Goal: Information Seeking & Learning: Learn about a topic

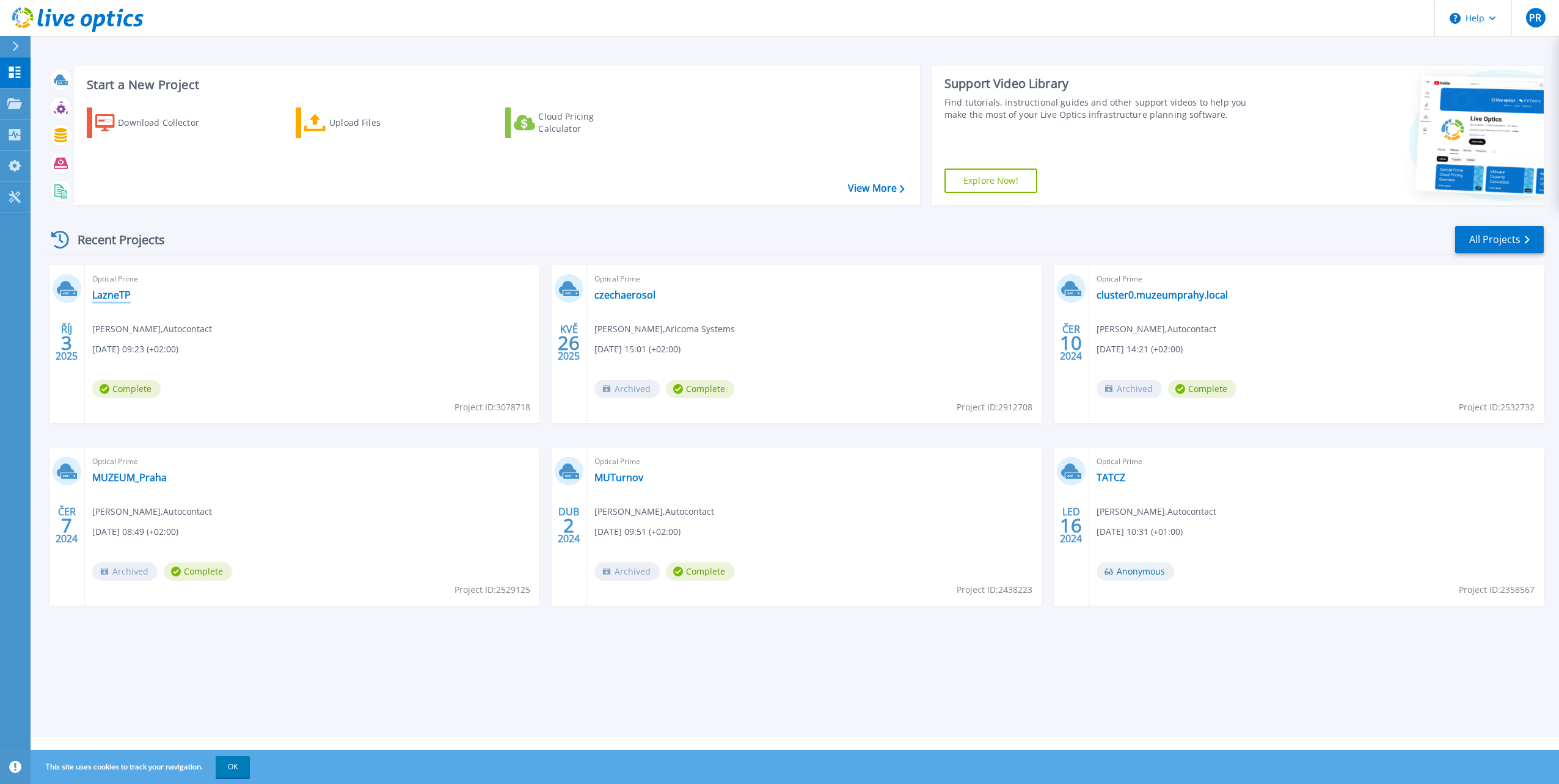
click at [107, 293] on link "LazneTP" at bounding box center [112, 295] width 38 height 12
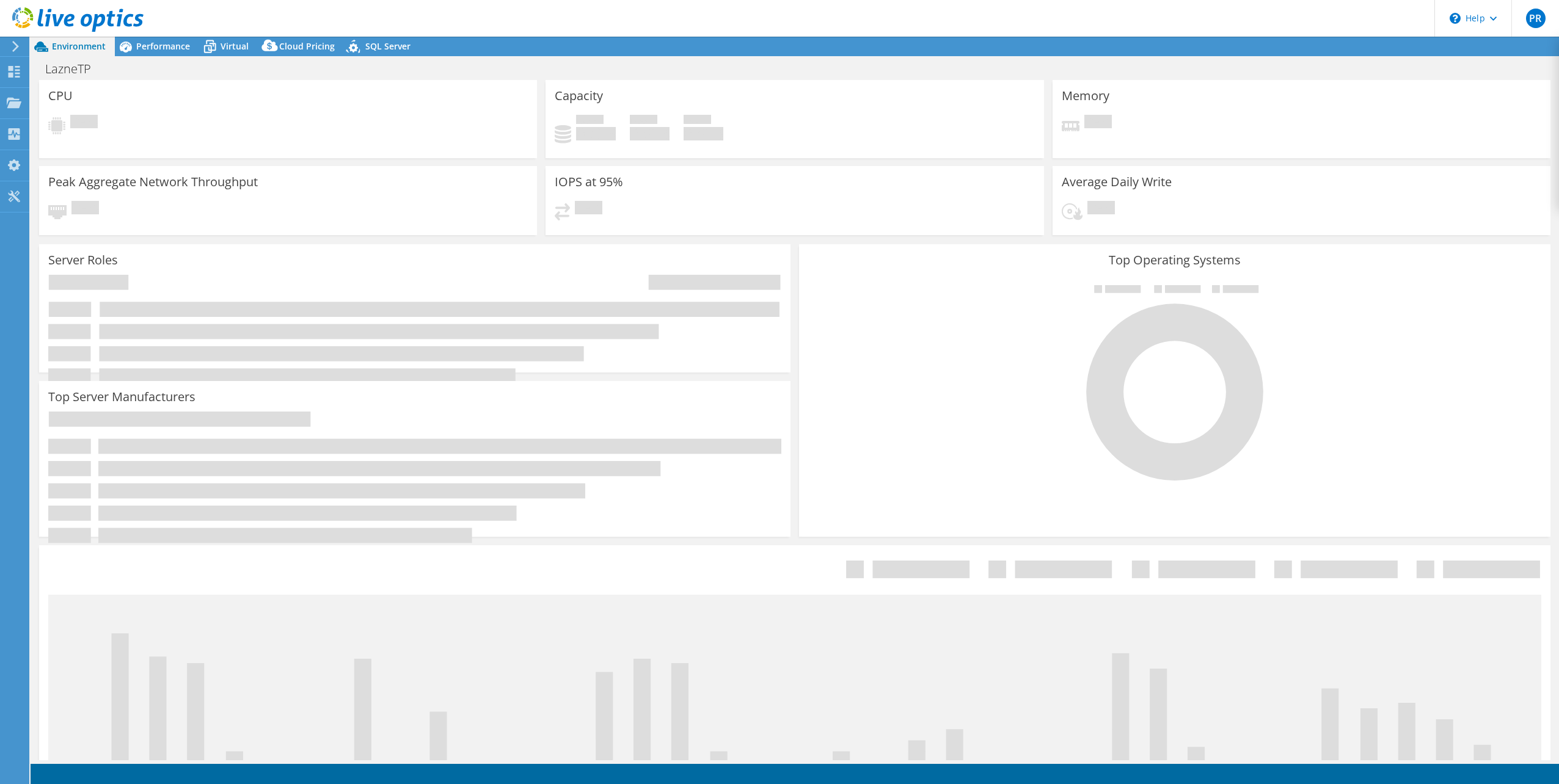
select select "USD"
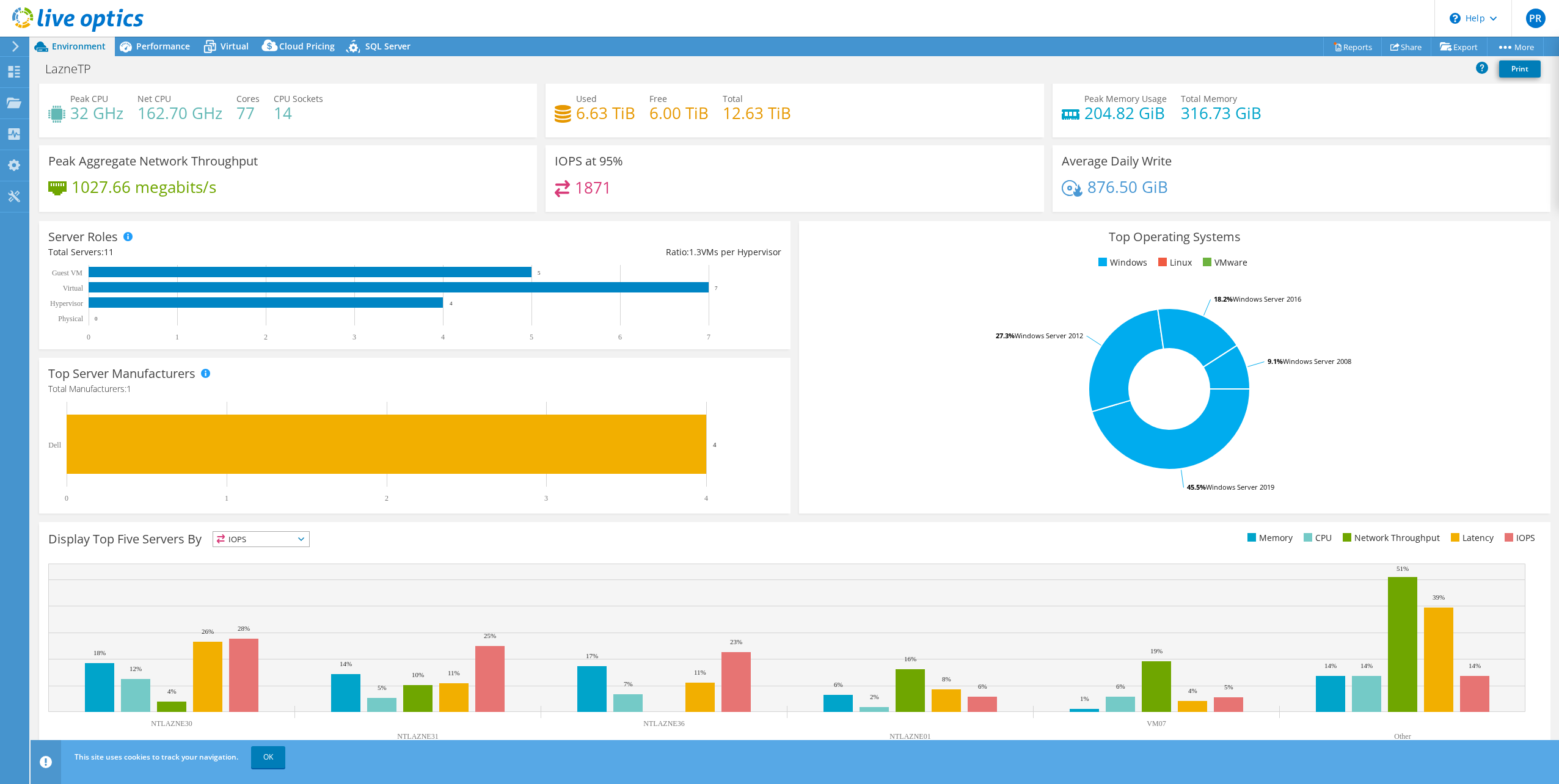
scroll to position [32, 0]
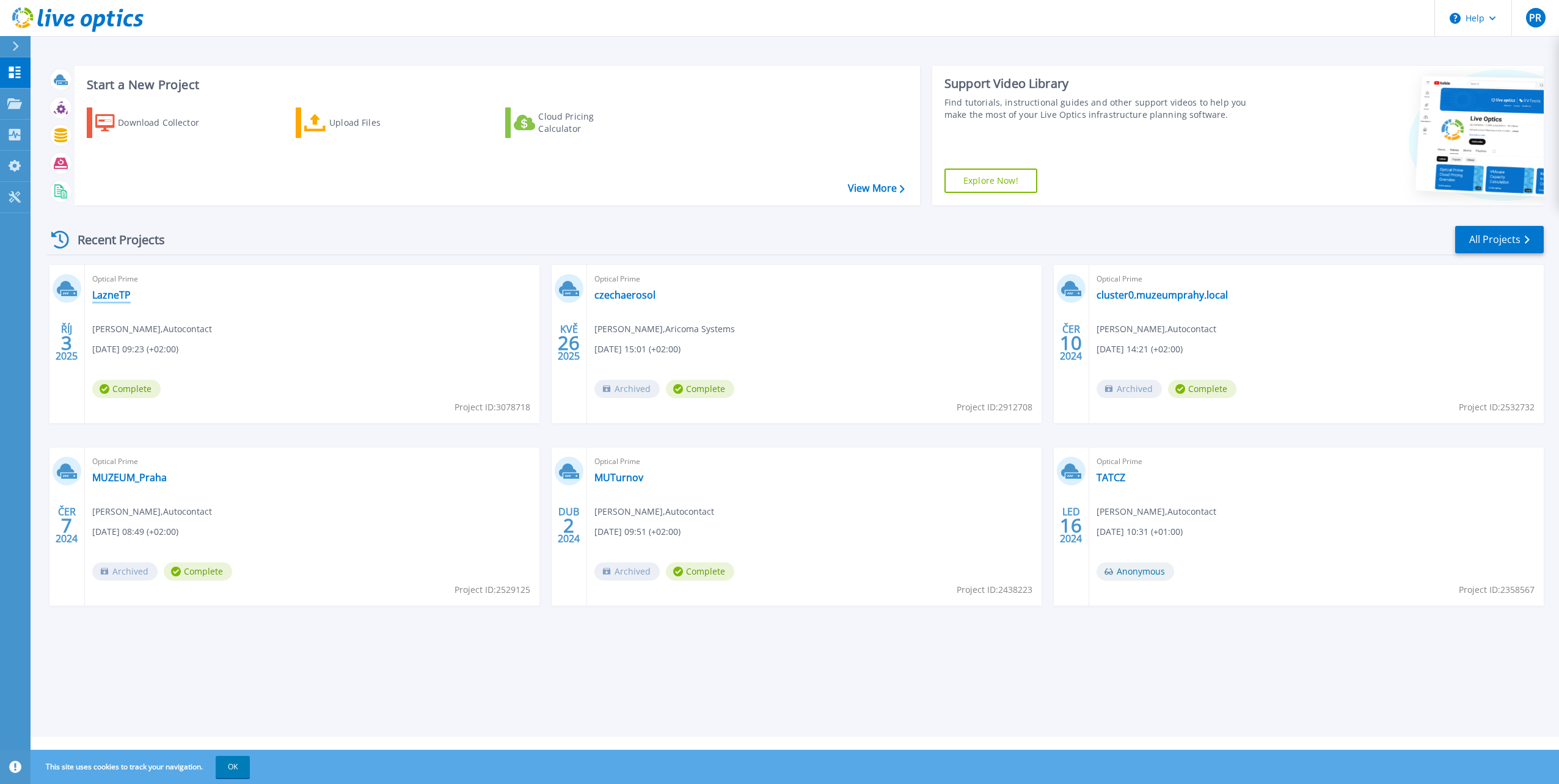
click at [105, 294] on link "LazneTP" at bounding box center [112, 295] width 38 height 12
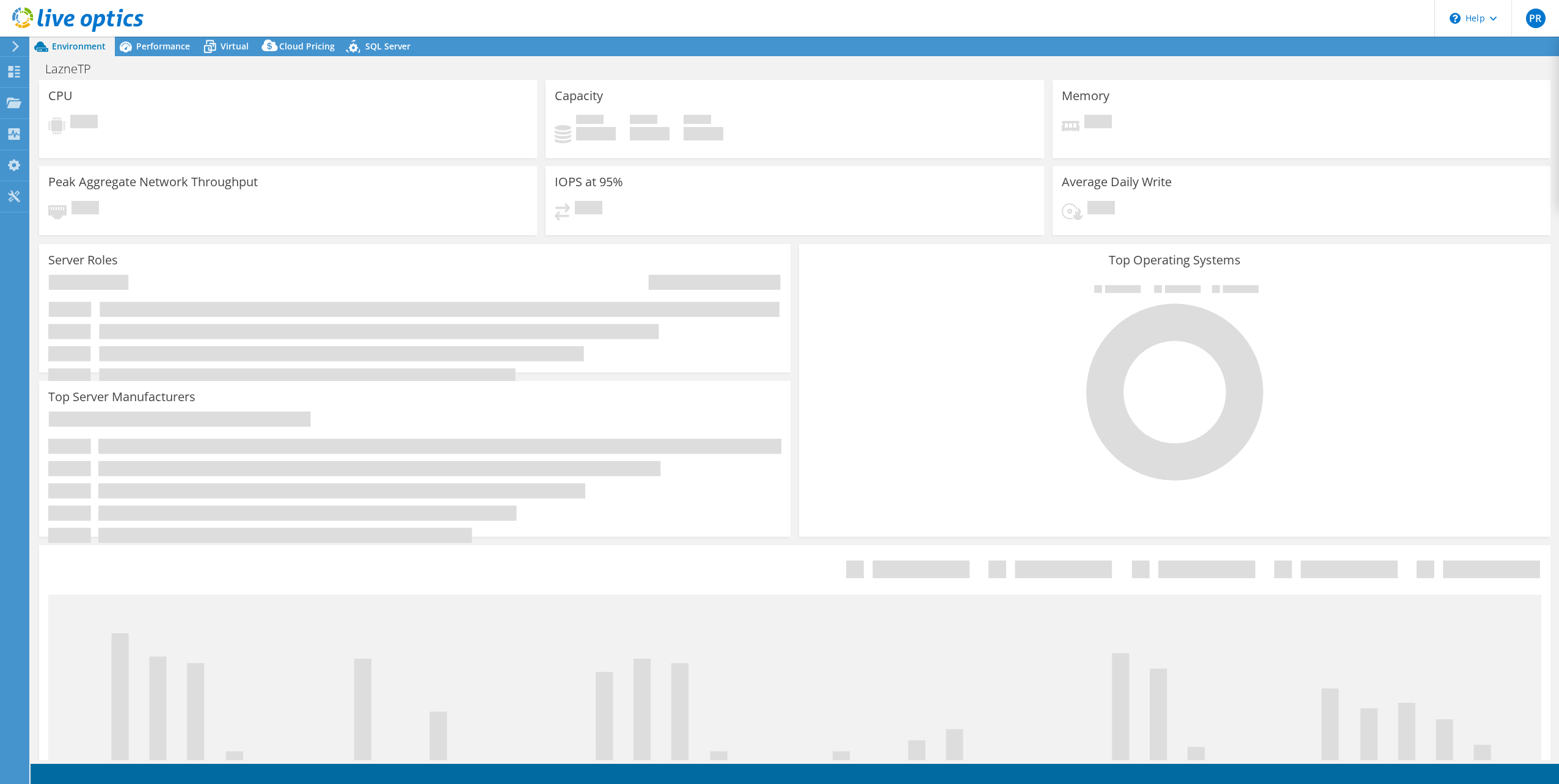
select select "USD"
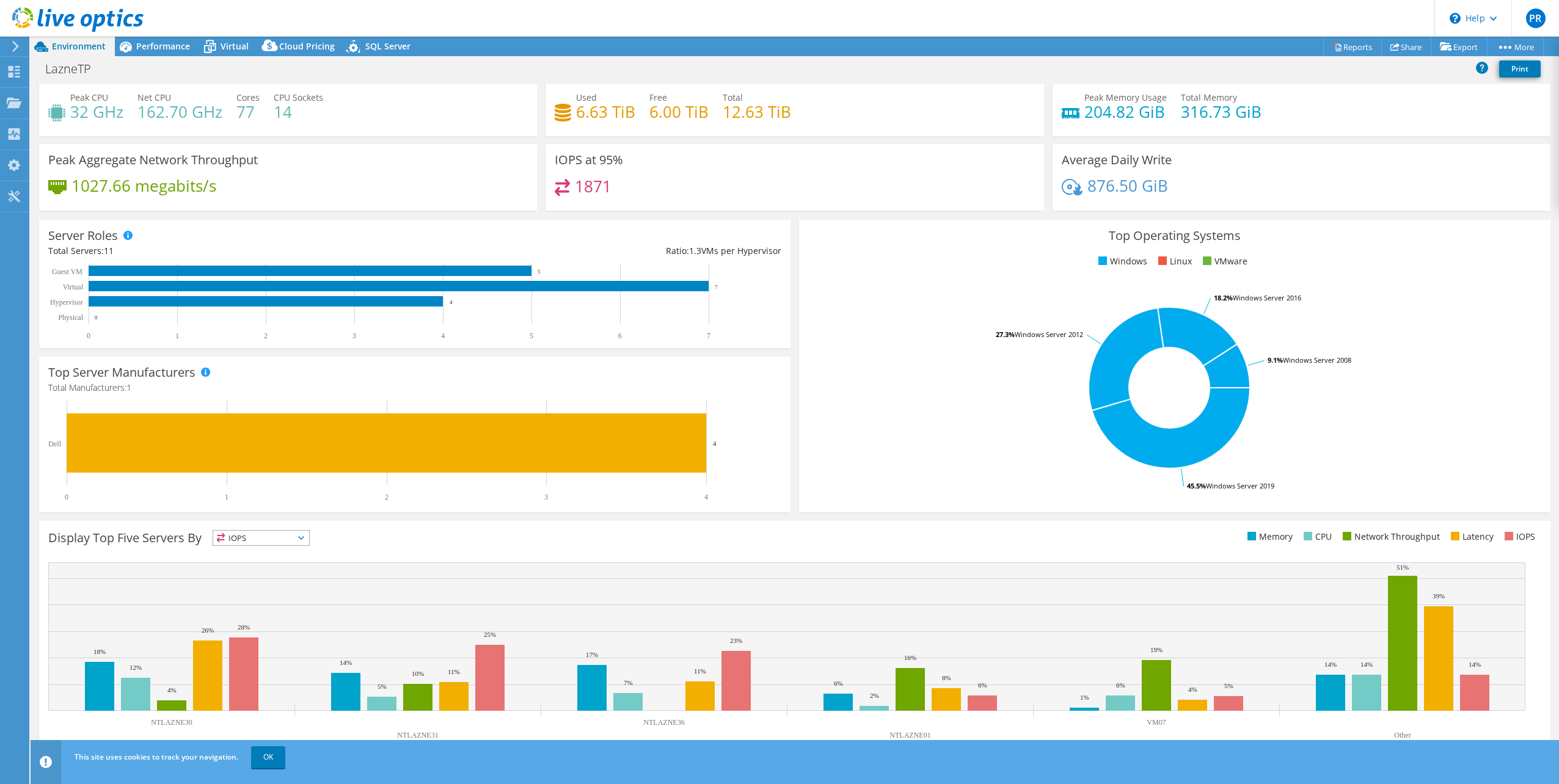
scroll to position [32, 0]
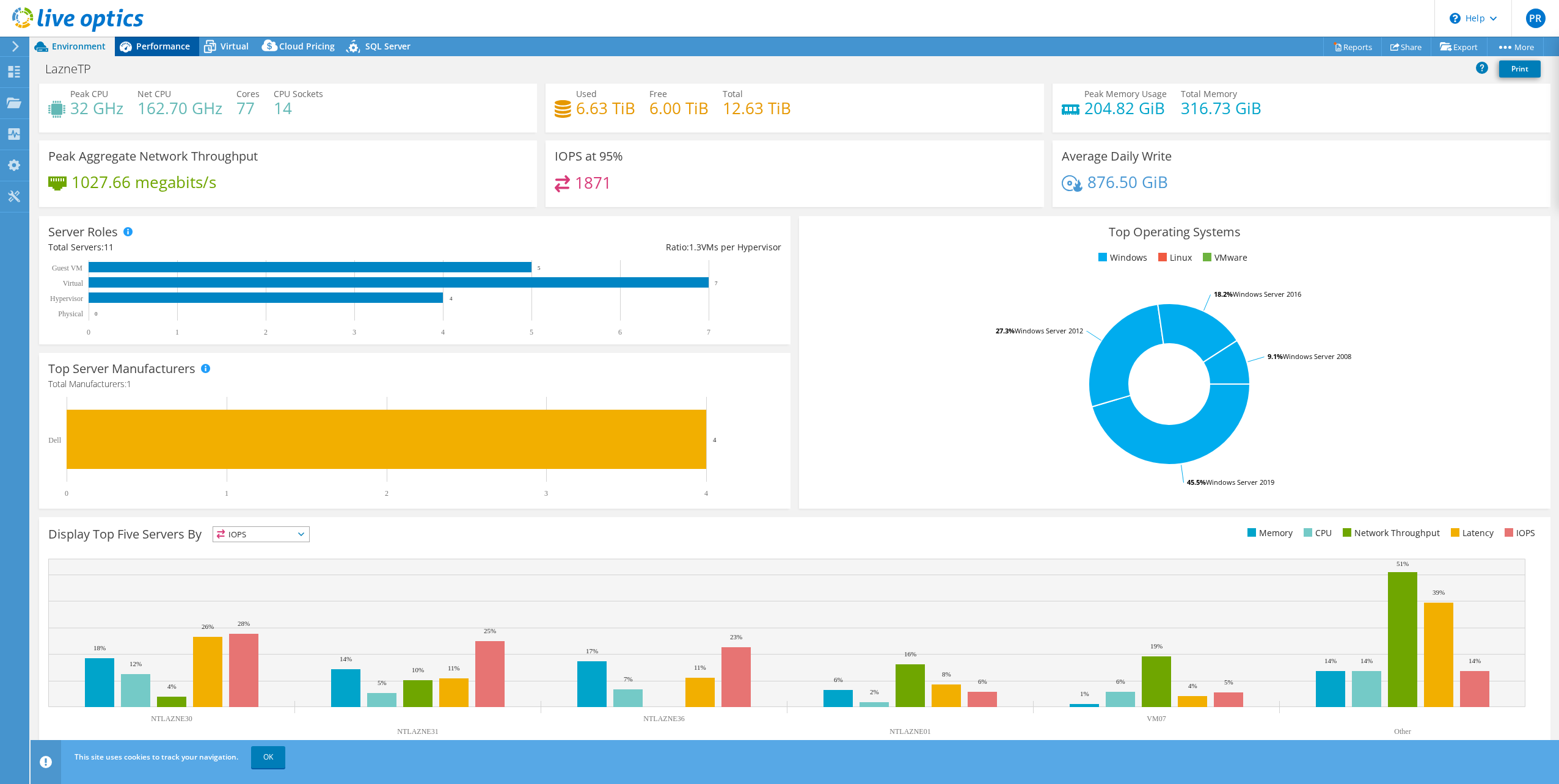
click at [177, 46] on span "Performance" at bounding box center [163, 45] width 54 height 12
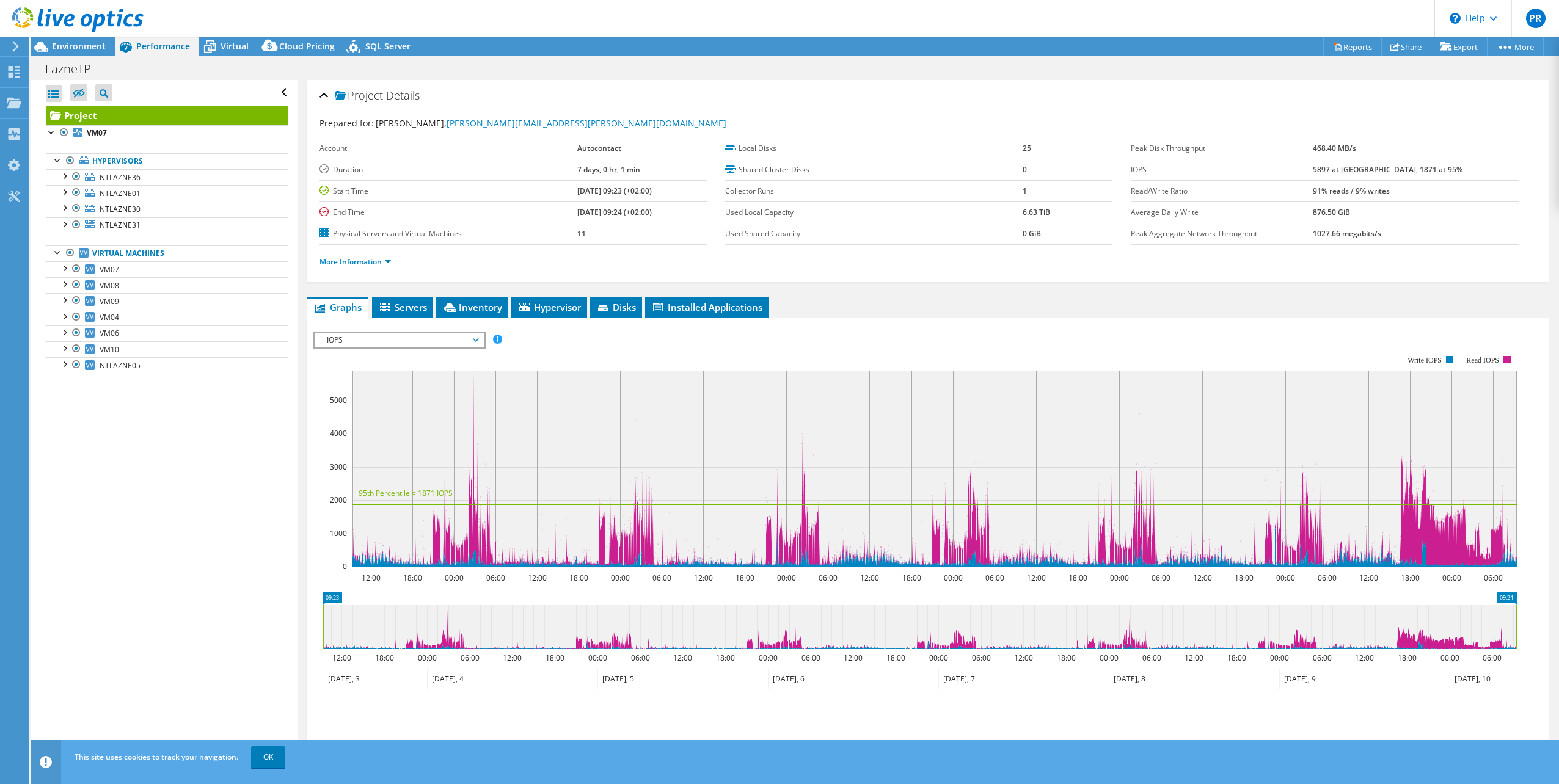
scroll to position [0, 0]
click at [604, 215] on b "10/10/2025, 09:24 (+02:00)" at bounding box center [614, 212] width 75 height 11
drag, startPoint x: 558, startPoint y: 172, endPoint x: 639, endPoint y: 171, distance: 81.0
click at [639, 171] on td "7 days, 0 hr, 1 min" at bounding box center [641, 169] width 129 height 22
click at [62, 175] on div at bounding box center [64, 175] width 12 height 12
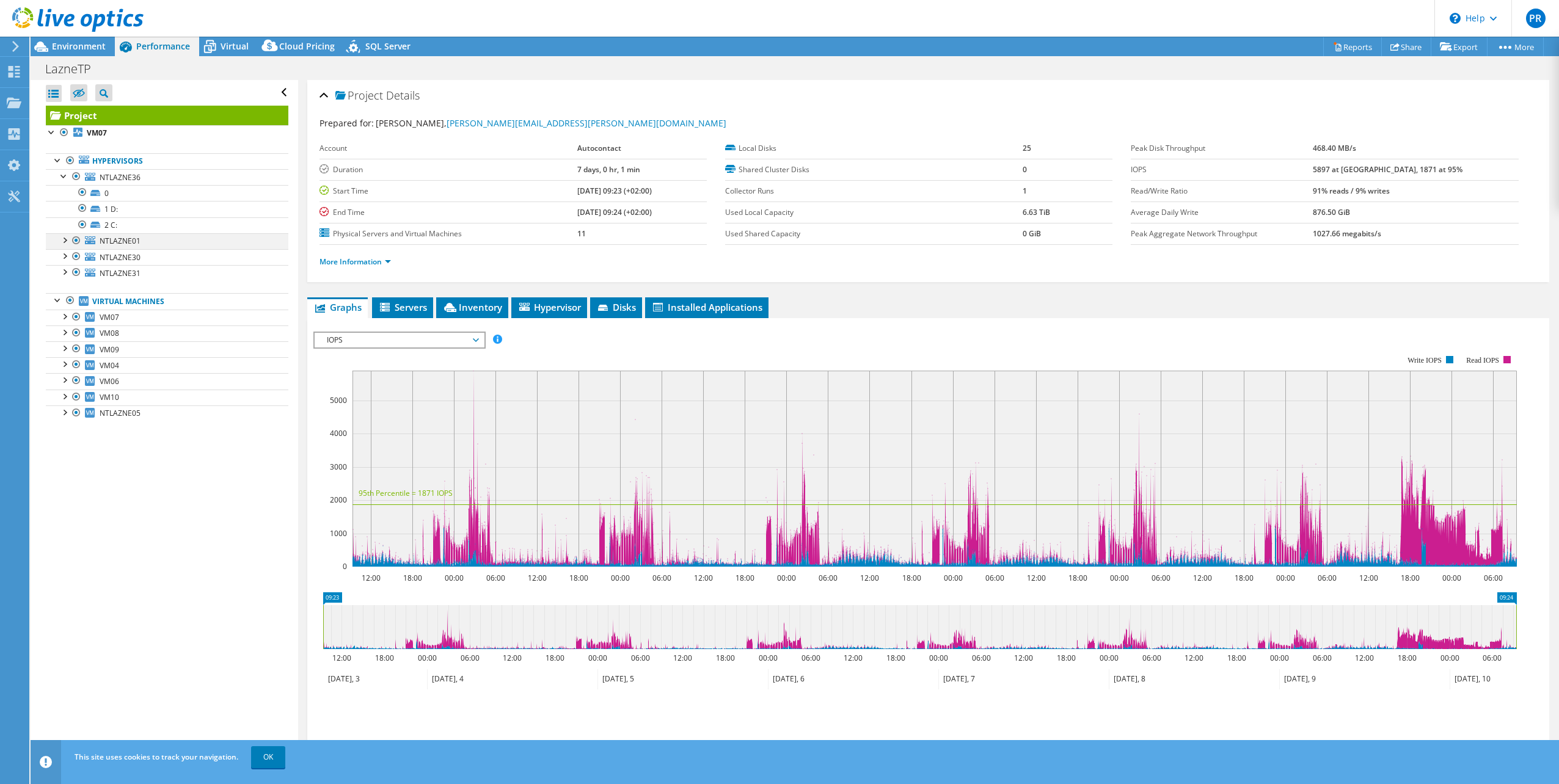
click at [66, 240] on div at bounding box center [64, 239] width 12 height 12
click at [64, 286] on div at bounding box center [64, 287] width 12 height 12
click at [65, 351] on div at bounding box center [64, 351] width 12 height 12
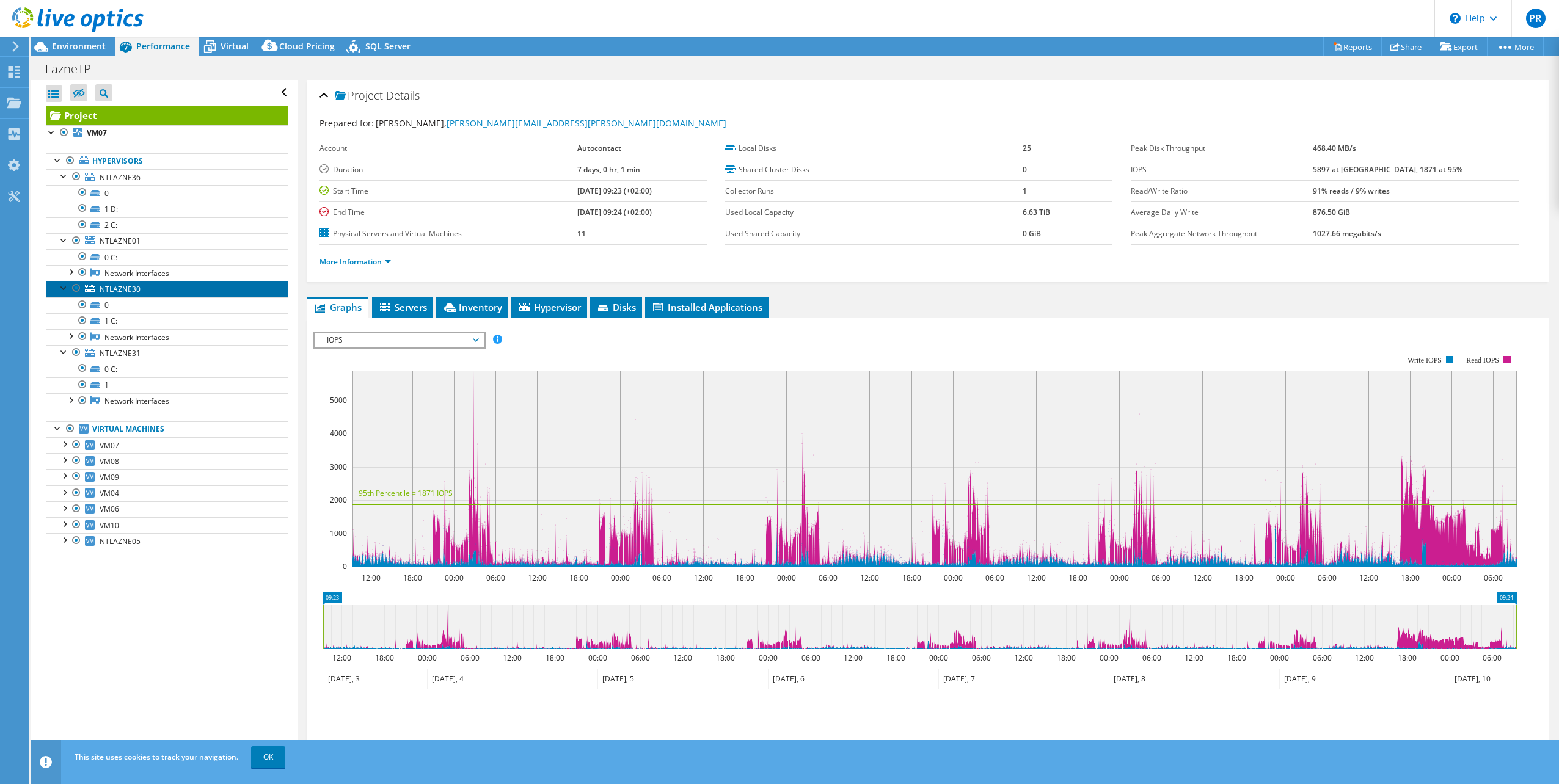
click at [131, 286] on span "NTLAZNE30" at bounding box center [119, 289] width 41 height 11
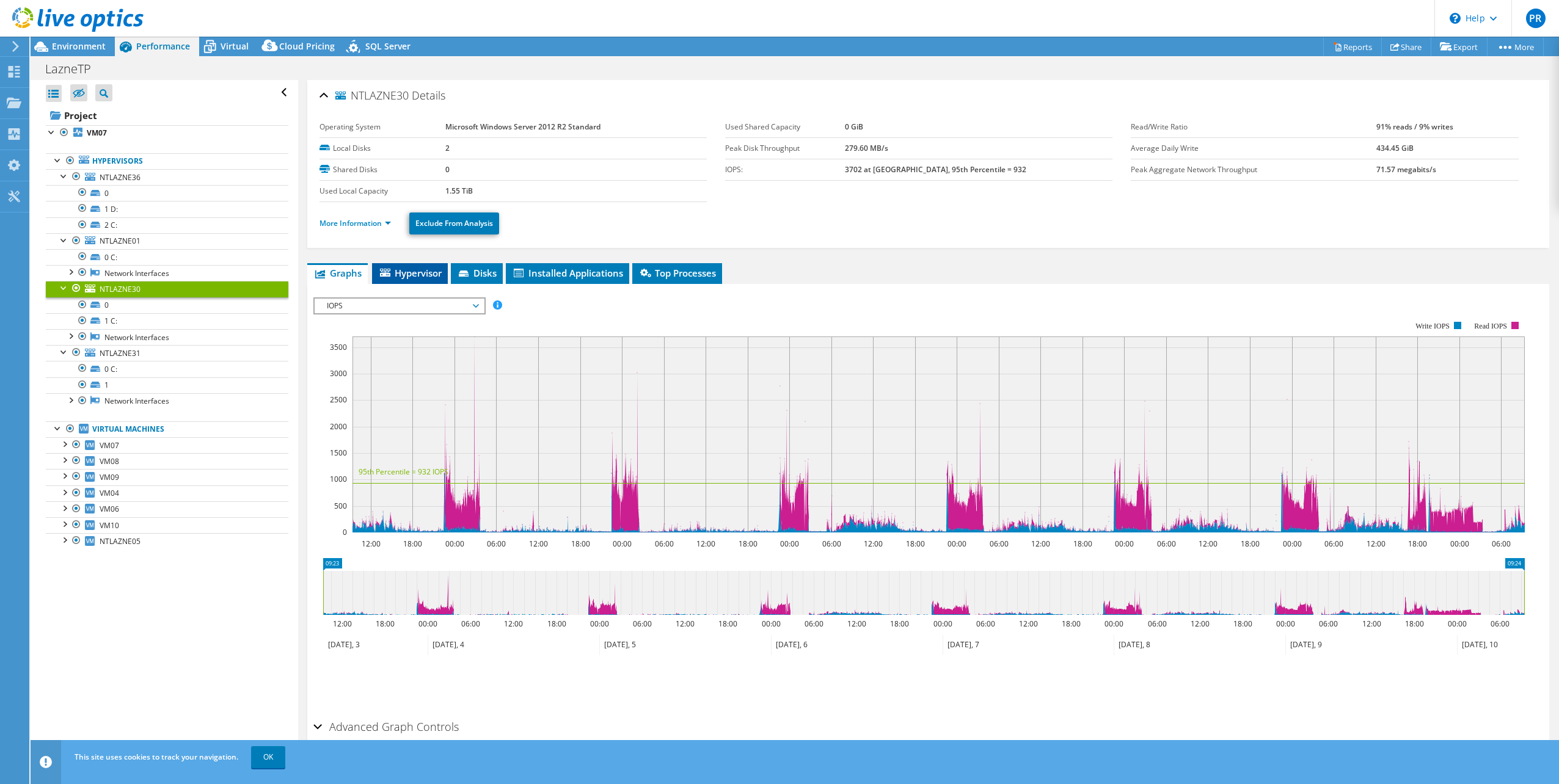
click at [428, 270] on span "Hypervisor" at bounding box center [410, 273] width 64 height 12
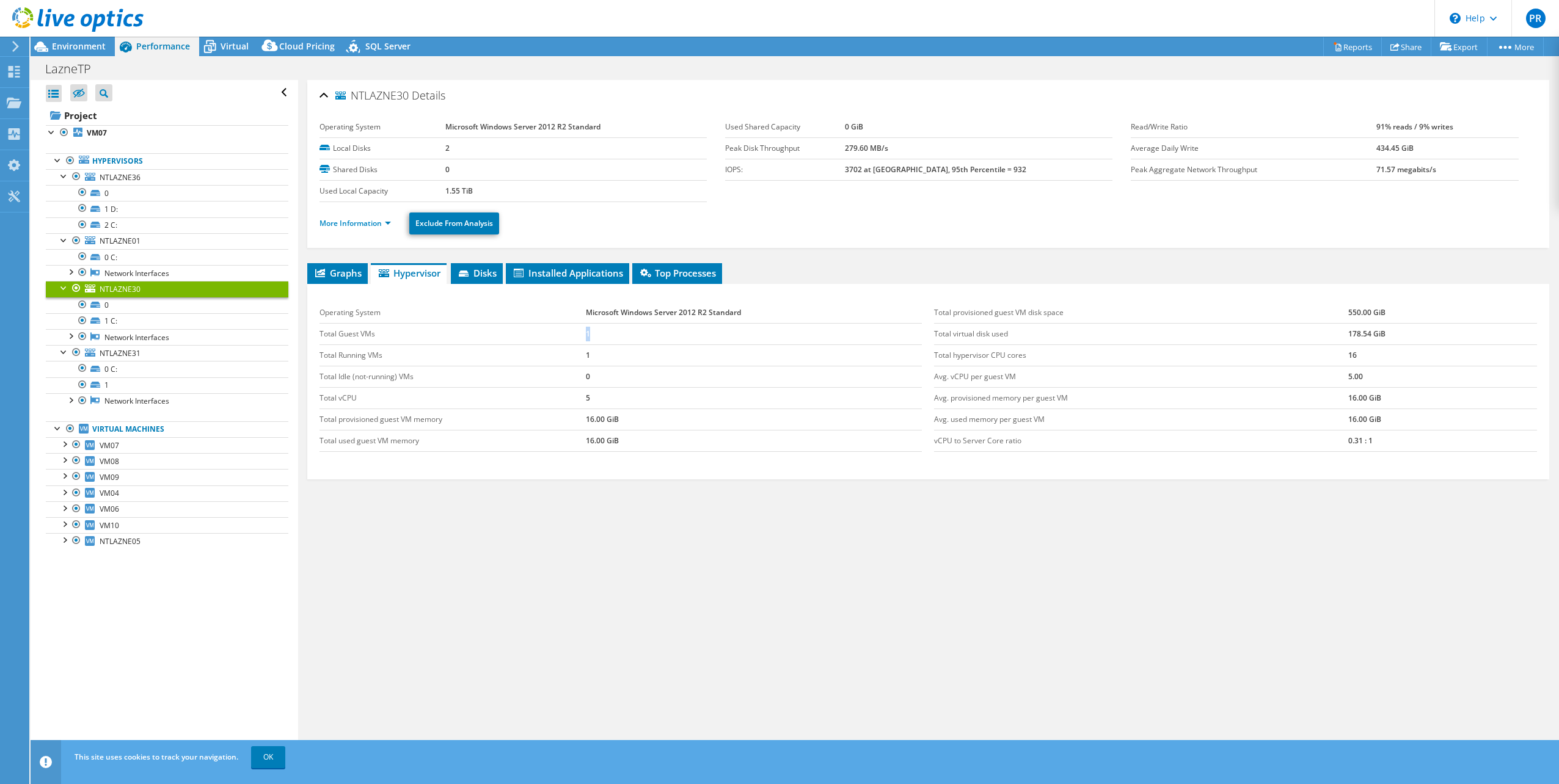
drag, startPoint x: 548, startPoint y: 337, endPoint x: 617, endPoint y: 337, distance: 69.0
click at [617, 337] on tr "Total Guest VMs 1" at bounding box center [621, 334] width 603 height 22
drag, startPoint x: 617, startPoint y: 337, endPoint x: 583, endPoint y: 357, distance: 39.4
click at [586, 356] on td "1" at bounding box center [755, 355] width 337 height 22
drag, startPoint x: 585, startPoint y: 352, endPoint x: 571, endPoint y: 354, distance: 14.1
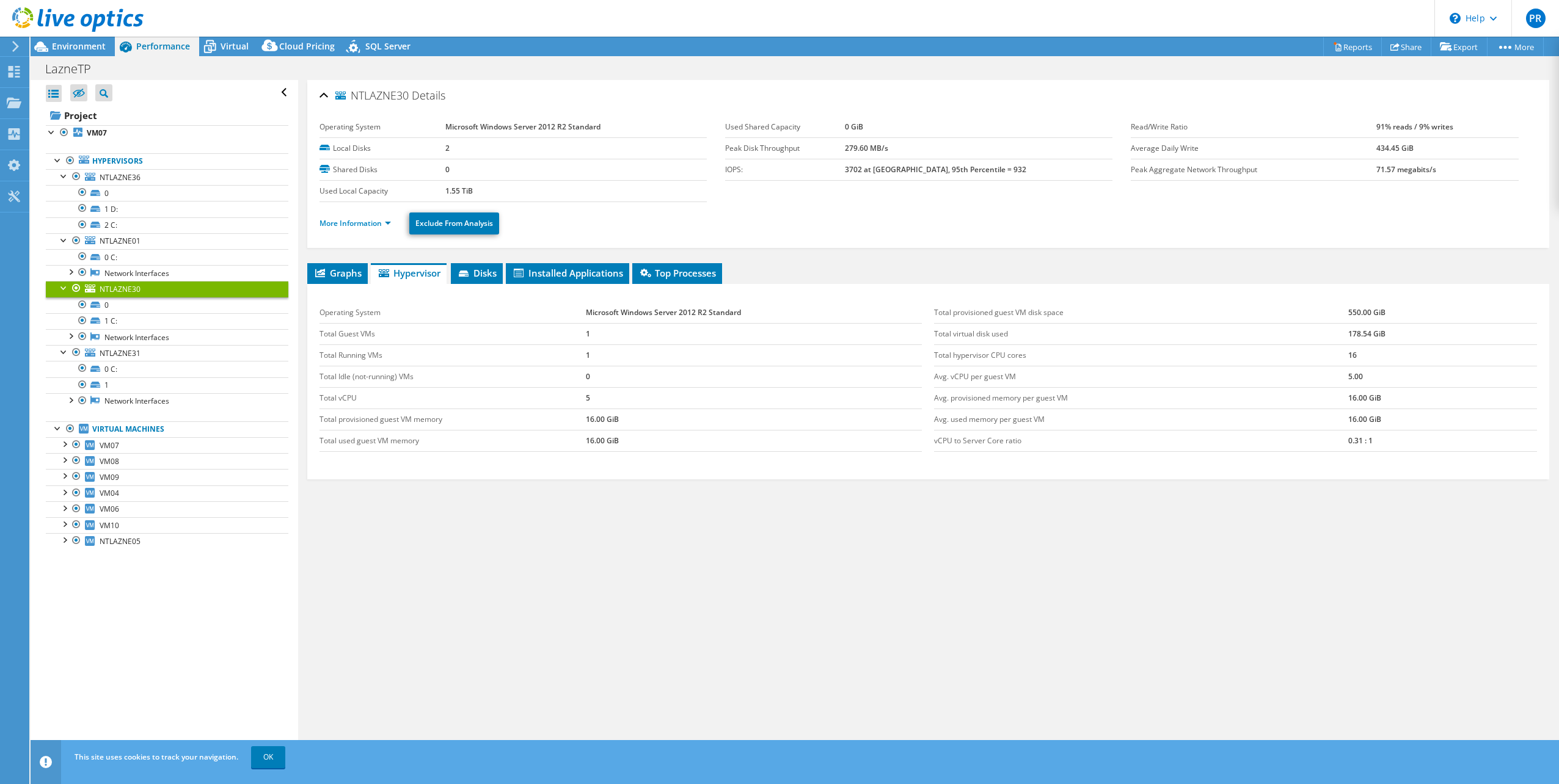
click at [575, 354] on tr "Total Running VMs 1" at bounding box center [621, 355] width 603 height 22
drag, startPoint x: 598, startPoint y: 357, endPoint x: 547, endPoint y: 357, distance: 51.0
click at [548, 357] on tr "Total Running VMs 1" at bounding box center [621, 355] width 603 height 22
drag, startPoint x: 1357, startPoint y: 364, endPoint x: 1290, endPoint y: 367, distance: 67.1
click at [1290, 367] on tbody "Total provisioned guest VM disk space 550.00 GiB Total virtual disk used 178.54…" at bounding box center [1235, 377] width 603 height 150
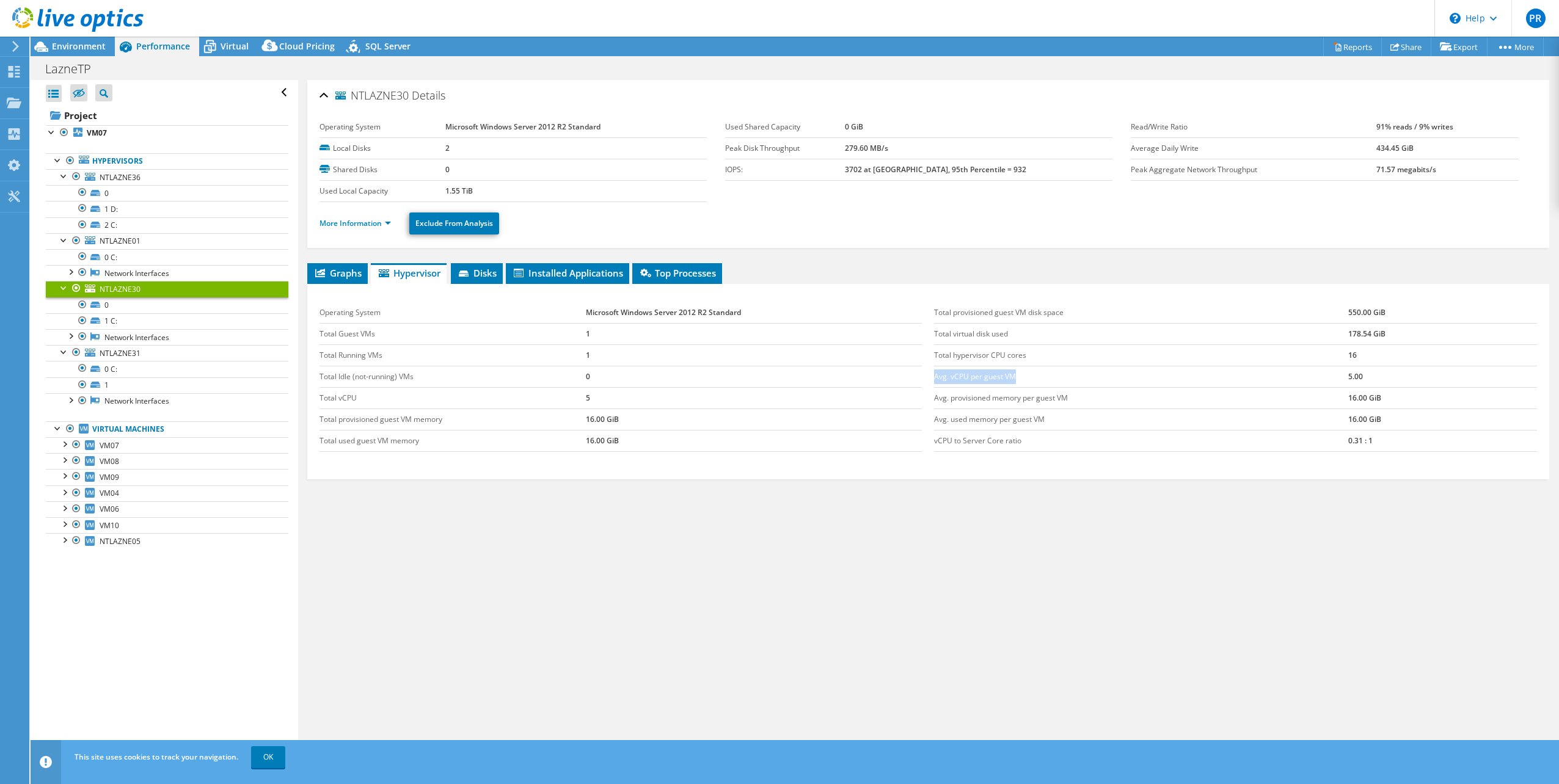
drag, startPoint x: 1290, startPoint y: 367, endPoint x: 1369, endPoint y: 364, distance: 79.1
click at [1369, 364] on td "16" at bounding box center [1442, 355] width 188 height 22
click at [1348, 355] on td "16" at bounding box center [1442, 355] width 188 height 22
click at [58, 43] on span "Environment" at bounding box center [79, 45] width 54 height 12
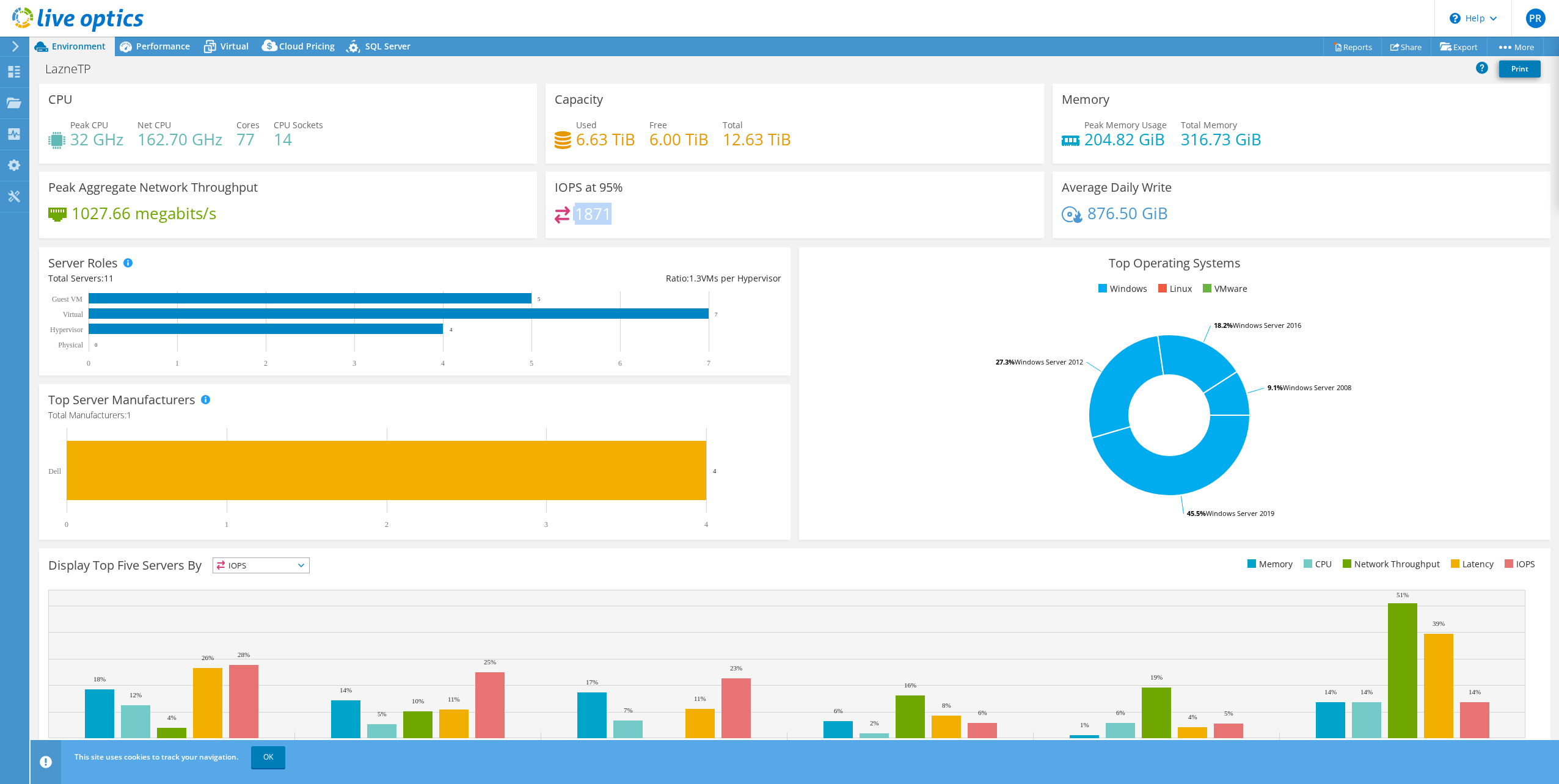
drag, startPoint x: 607, startPoint y: 209, endPoint x: 552, endPoint y: 212, distance: 55.1
click at [555, 212] on div "1871" at bounding box center [583, 213] width 57 height 14
click at [152, 49] on span "Performance" at bounding box center [163, 45] width 54 height 12
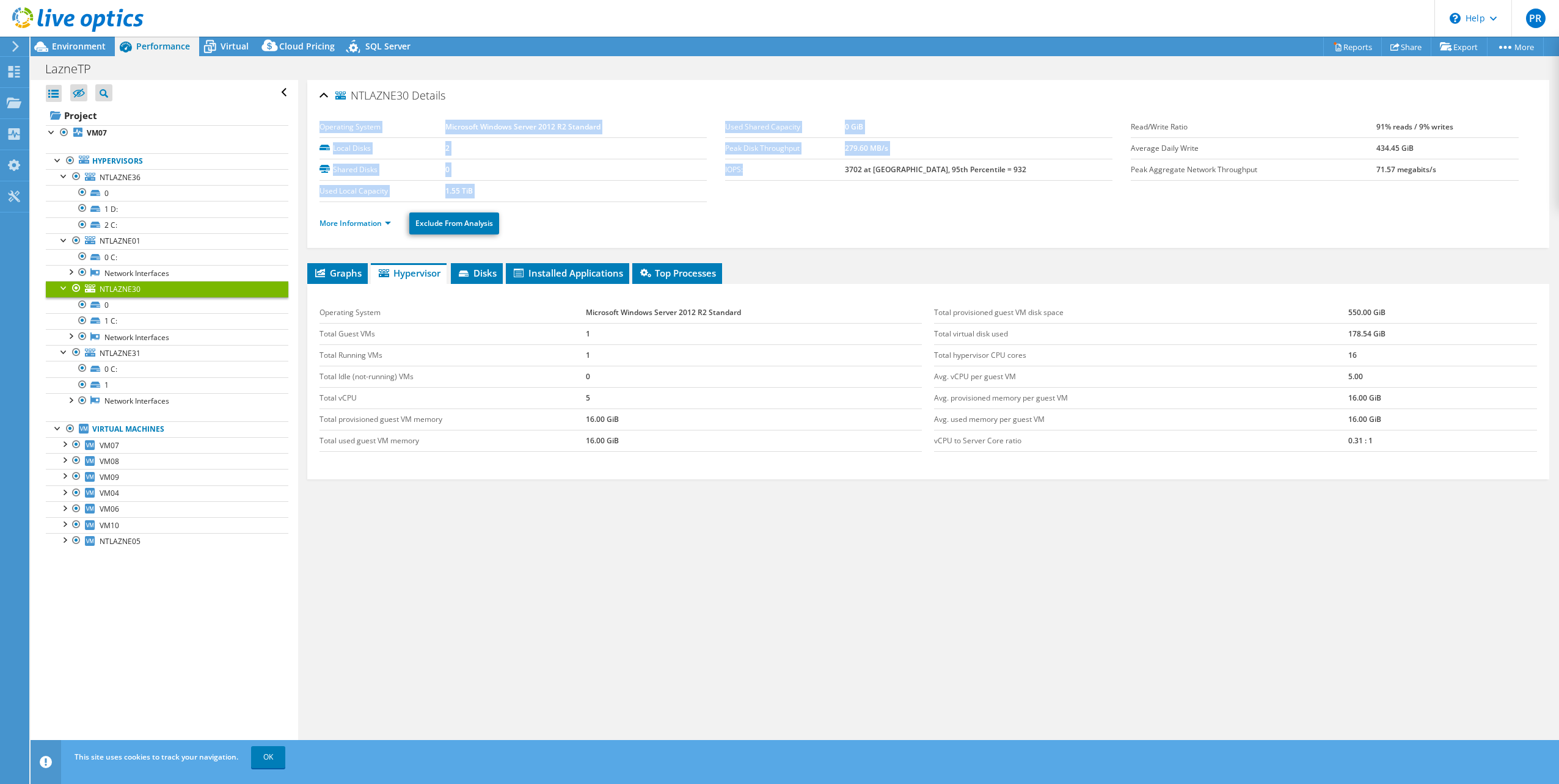
drag, startPoint x: 874, startPoint y: 170, endPoint x: 1005, endPoint y: 181, distance: 131.5
click at [1005, 181] on section "Operating System Microsoft Windows Server 2012 R2 Standard Local Disks 2 Shared…" at bounding box center [725, 159] width 811 height 85
drag, startPoint x: 1005, startPoint y: 181, endPoint x: 992, endPoint y: 171, distance: 16.4
click at [992, 171] on b "3702 at Peak, 95th Percentile = 932" at bounding box center [935, 170] width 182 height 11
drag, startPoint x: 869, startPoint y: 171, endPoint x: 1023, endPoint y: 180, distance: 154.3
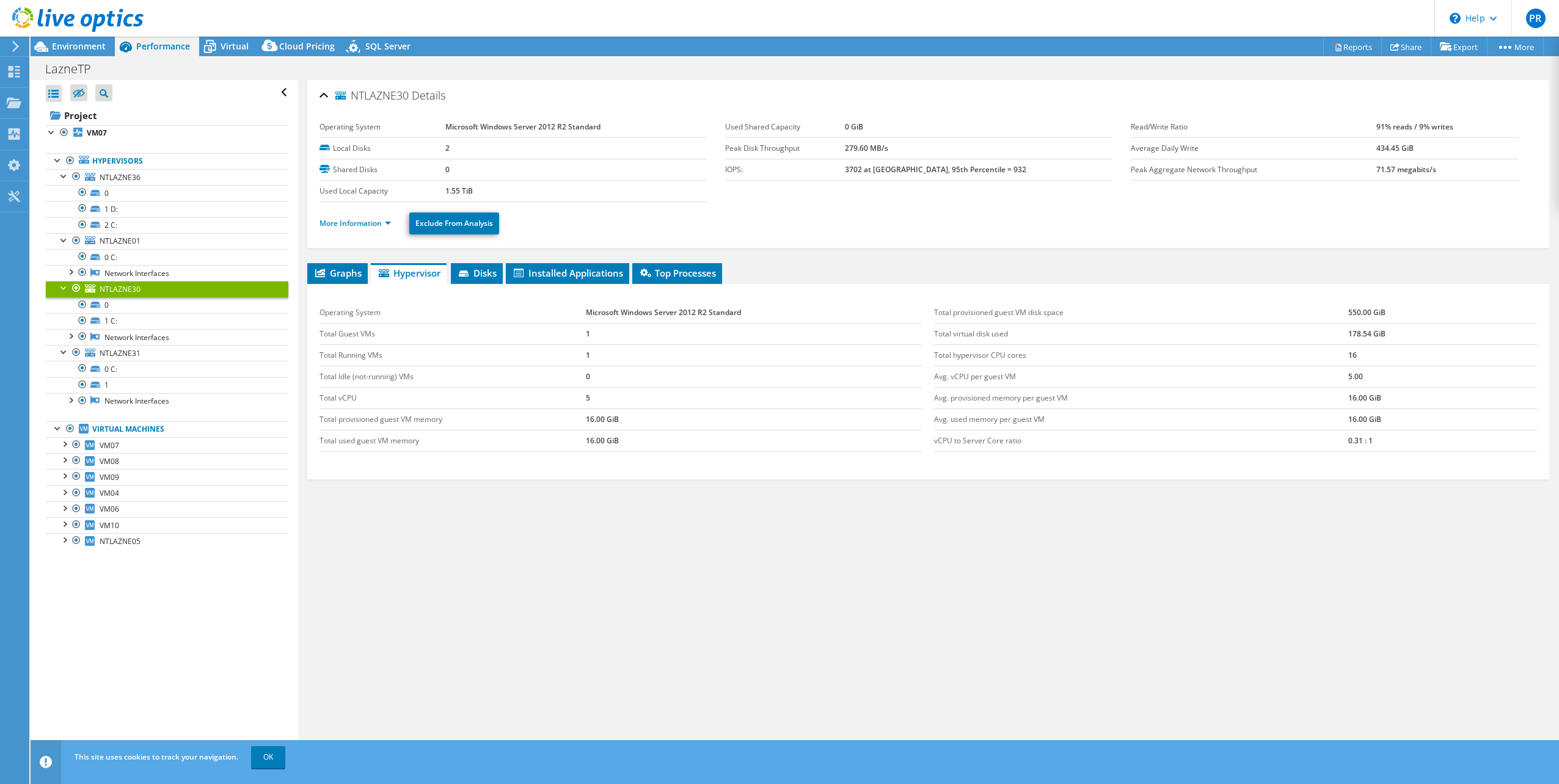
click at [1023, 180] on tr "IOPS: 3702 at Peak, 95th Percentile = 932" at bounding box center [919, 169] width 388 height 22
click at [901, 226] on ul "More Information Exclude From Analysis" at bounding box center [928, 221] width 1218 height 25
drag, startPoint x: 985, startPoint y: 168, endPoint x: 1004, endPoint y: 171, distance: 19.2
click at [1004, 171] on td "3702 at Peak, 95th Percentile = 932" at bounding box center [978, 169] width 268 height 22
click at [129, 353] on span "NTLAZNE31" at bounding box center [119, 354] width 41 height 11
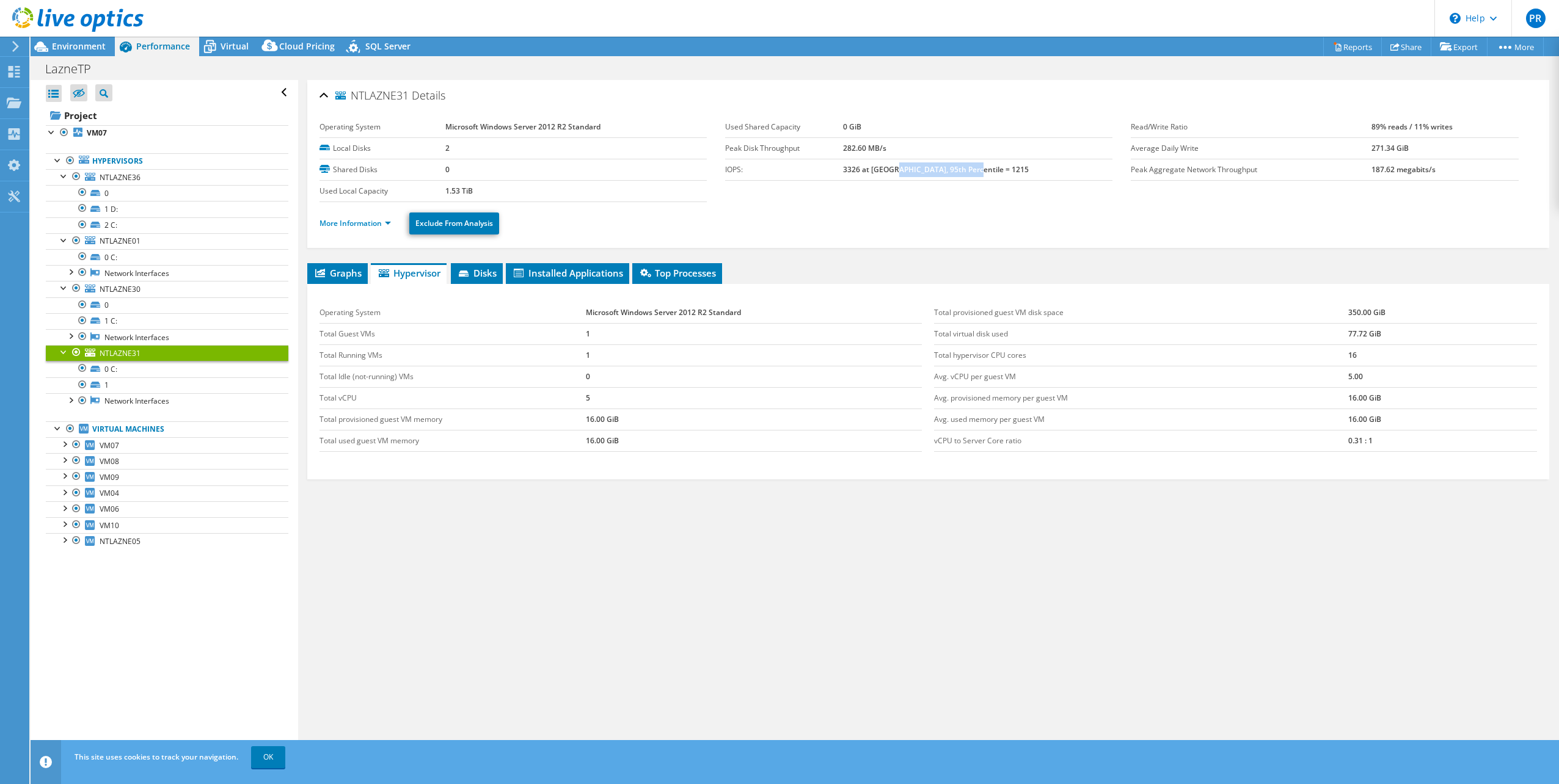
drag, startPoint x: 922, startPoint y: 168, endPoint x: 1010, endPoint y: 171, distance: 88.1
click at [1010, 171] on td "3326 at [GEOGRAPHIC_DATA], 95th Percentile = 1215" at bounding box center [978, 169] width 269 height 22
click at [625, 337] on td "1" at bounding box center [755, 334] width 337 height 22
drag, startPoint x: 595, startPoint y: 337, endPoint x: 595, endPoint y: 349, distance: 12.0
click at [595, 338] on td "1" at bounding box center [755, 334] width 337 height 22
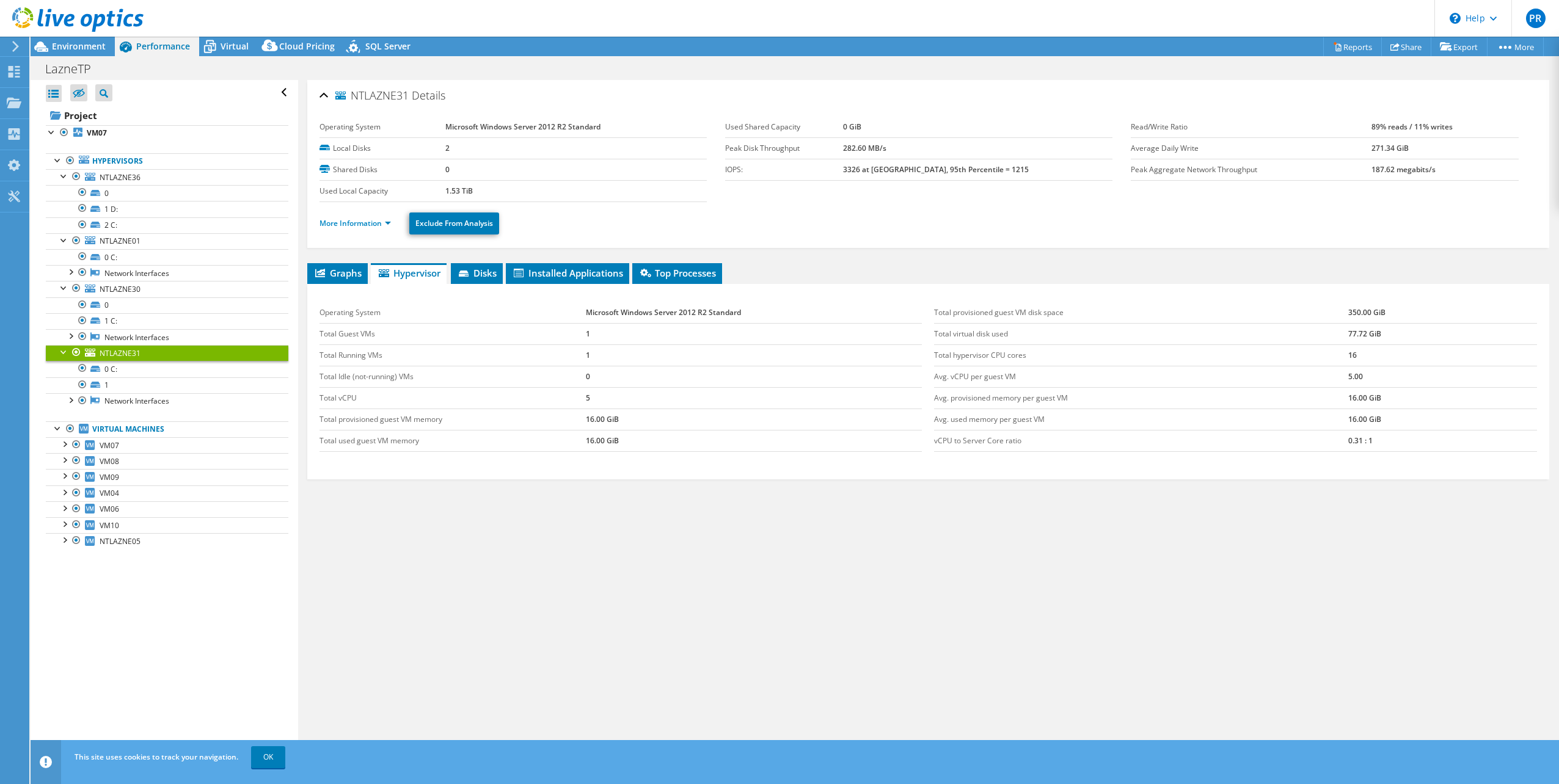
click at [591, 359] on td "1" at bounding box center [755, 355] width 337 height 22
click at [359, 389] on td "Total vCPU" at bounding box center [452, 398] width 266 height 22
drag, startPoint x: 355, startPoint y: 403, endPoint x: 319, endPoint y: 407, distance: 36.2
click at [319, 407] on td "Total vCPU" at bounding box center [452, 398] width 266 height 22
drag, startPoint x: 319, startPoint y: 407, endPoint x: 411, endPoint y: 402, distance: 92.1
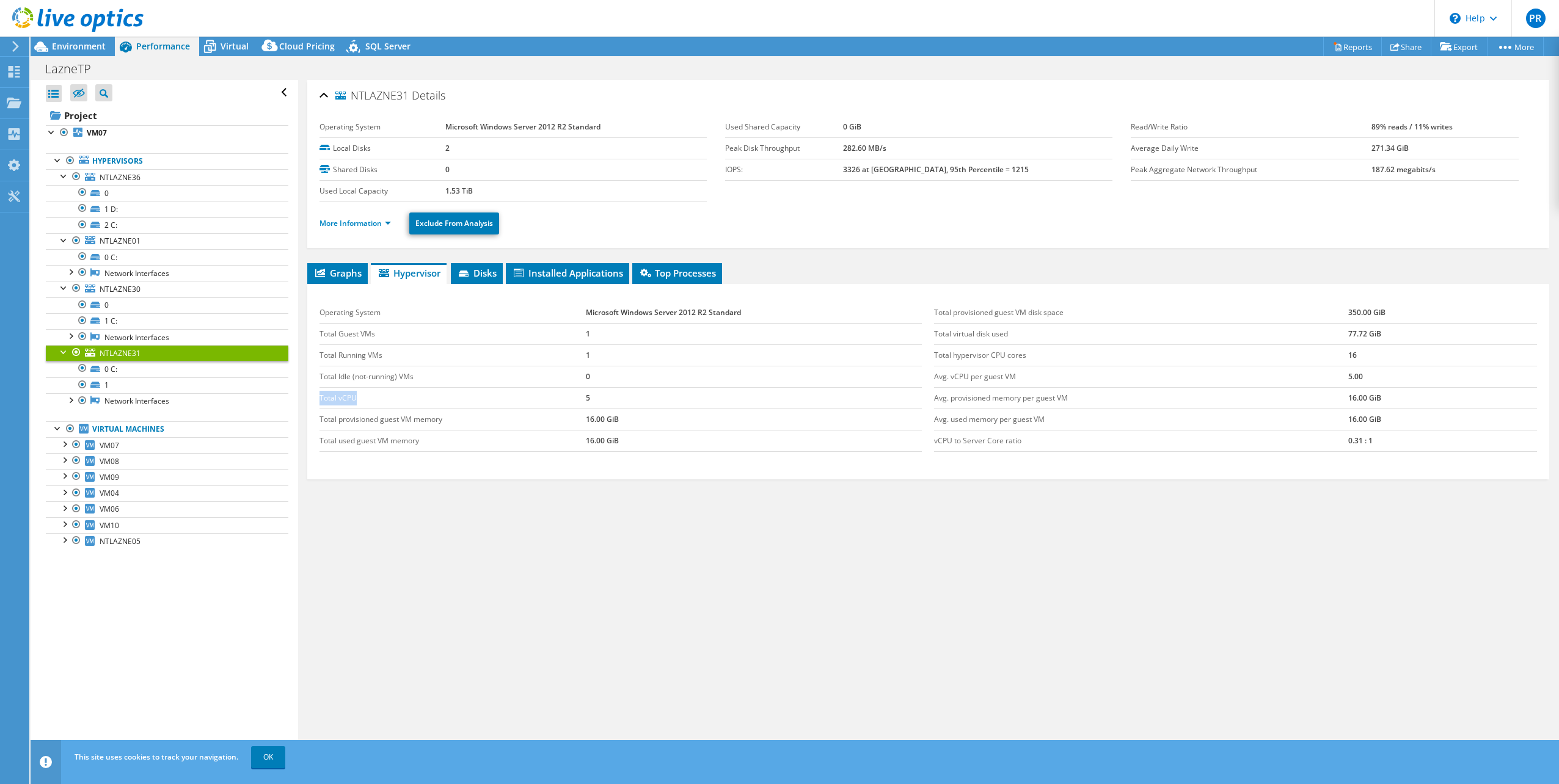
click at [411, 402] on td "Total vCPU" at bounding box center [452, 398] width 266 height 22
drag, startPoint x: 1337, startPoint y: 438, endPoint x: 1389, endPoint y: 447, distance: 52.8
click at [1389, 447] on tr "vCPU to Server Core ratio 0.31 : 1" at bounding box center [1235, 440] width 603 height 22
drag, startPoint x: 1389, startPoint y: 447, endPoint x: 1371, endPoint y: 443, distance: 18.4
click at [1371, 443] on td "0.31 : 1" at bounding box center [1442, 440] width 188 height 22
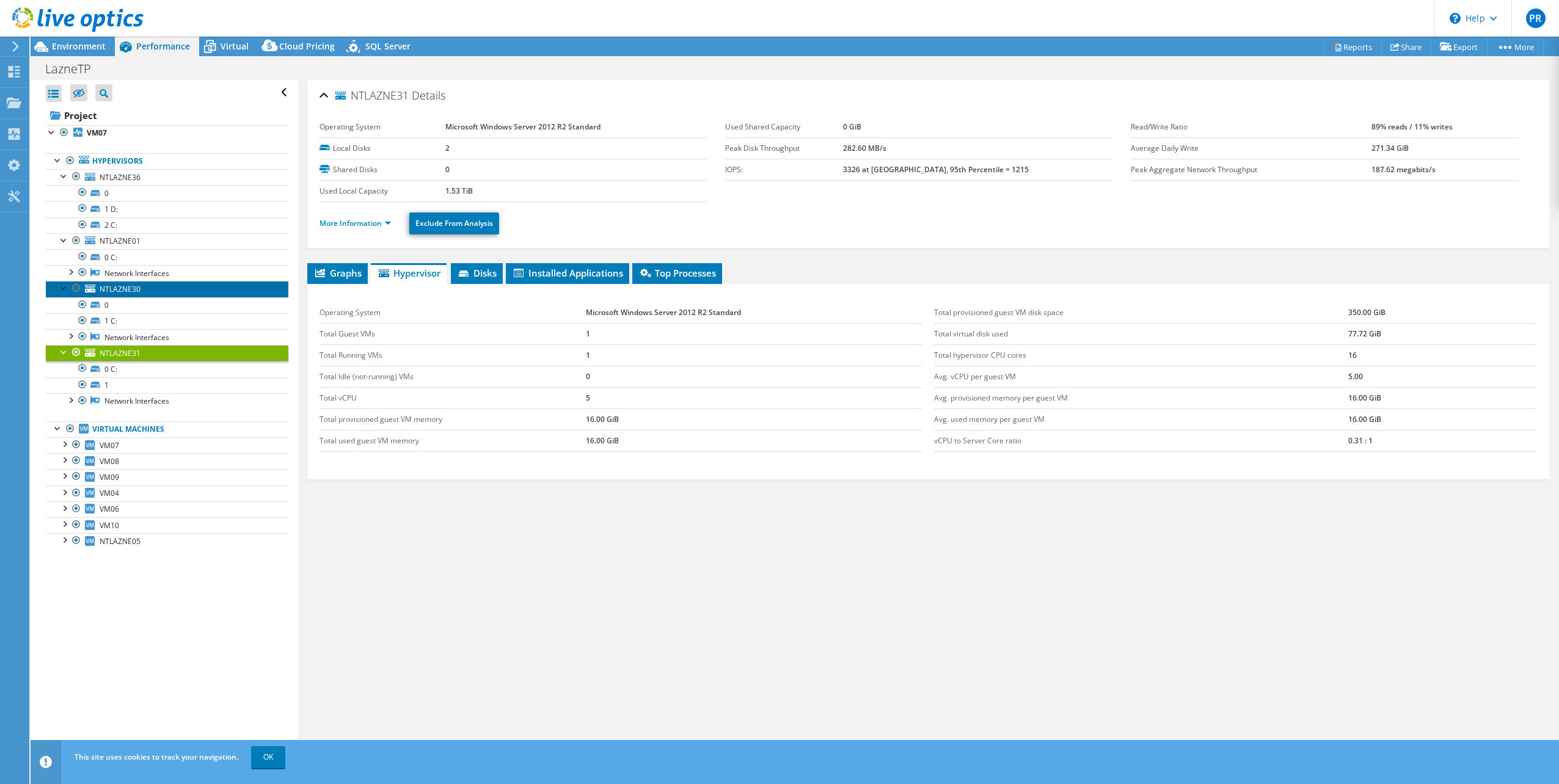
click at [120, 286] on span "NTLAZNE30" at bounding box center [119, 289] width 41 height 11
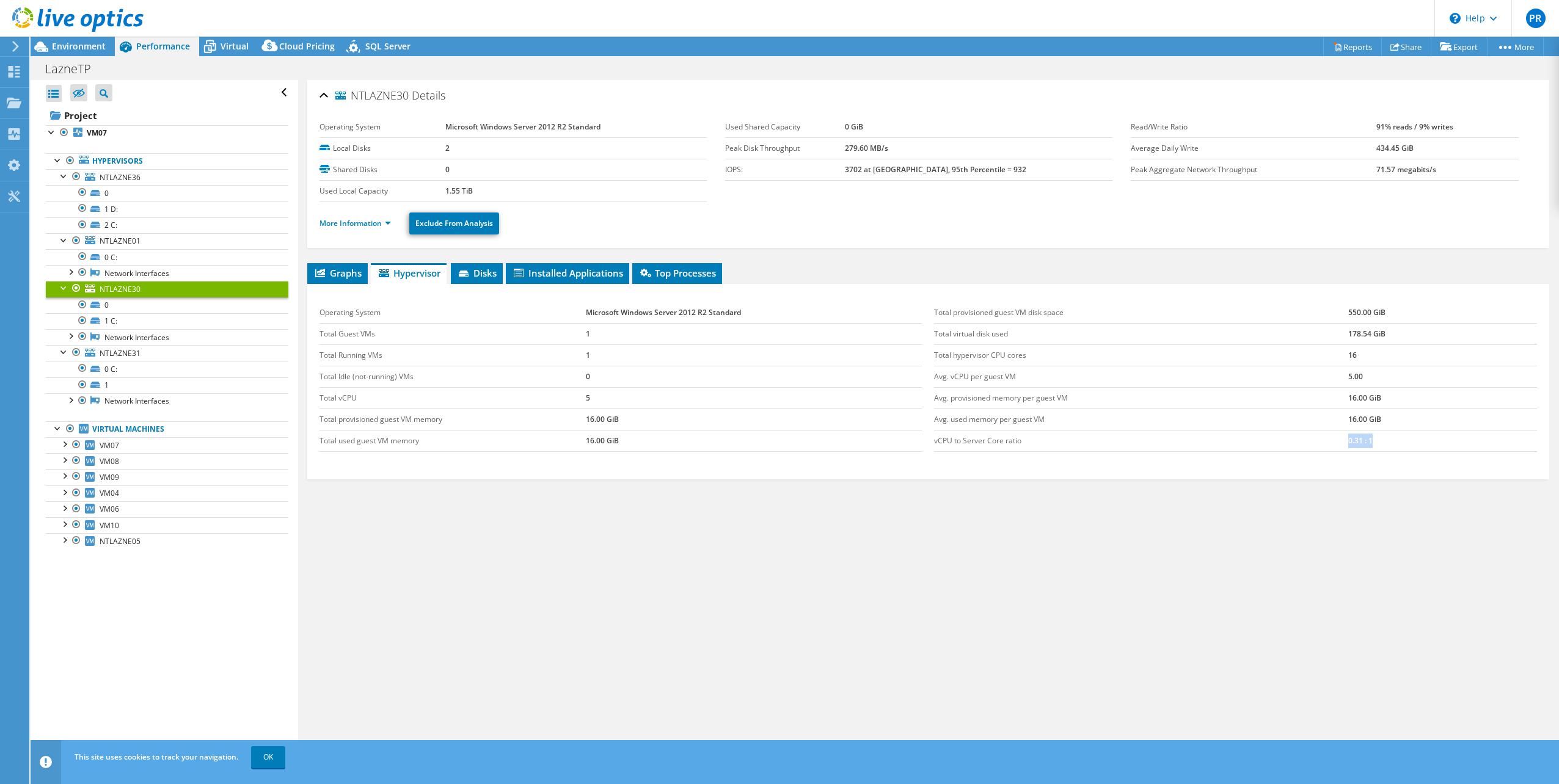
drag, startPoint x: 1364, startPoint y: 445, endPoint x: 1319, endPoint y: 440, distance: 45.3
click at [1319, 440] on tr "vCPU to Server Core ratio 0.31 : 1" at bounding box center [1235, 440] width 603 height 22
drag, startPoint x: 595, startPoint y: 396, endPoint x: 492, endPoint y: 397, distance: 103.0
click at [492, 397] on tr "Total vCPU 5" at bounding box center [621, 398] width 603 height 22
click at [126, 244] on span "NTLAZNE01" at bounding box center [119, 241] width 41 height 11
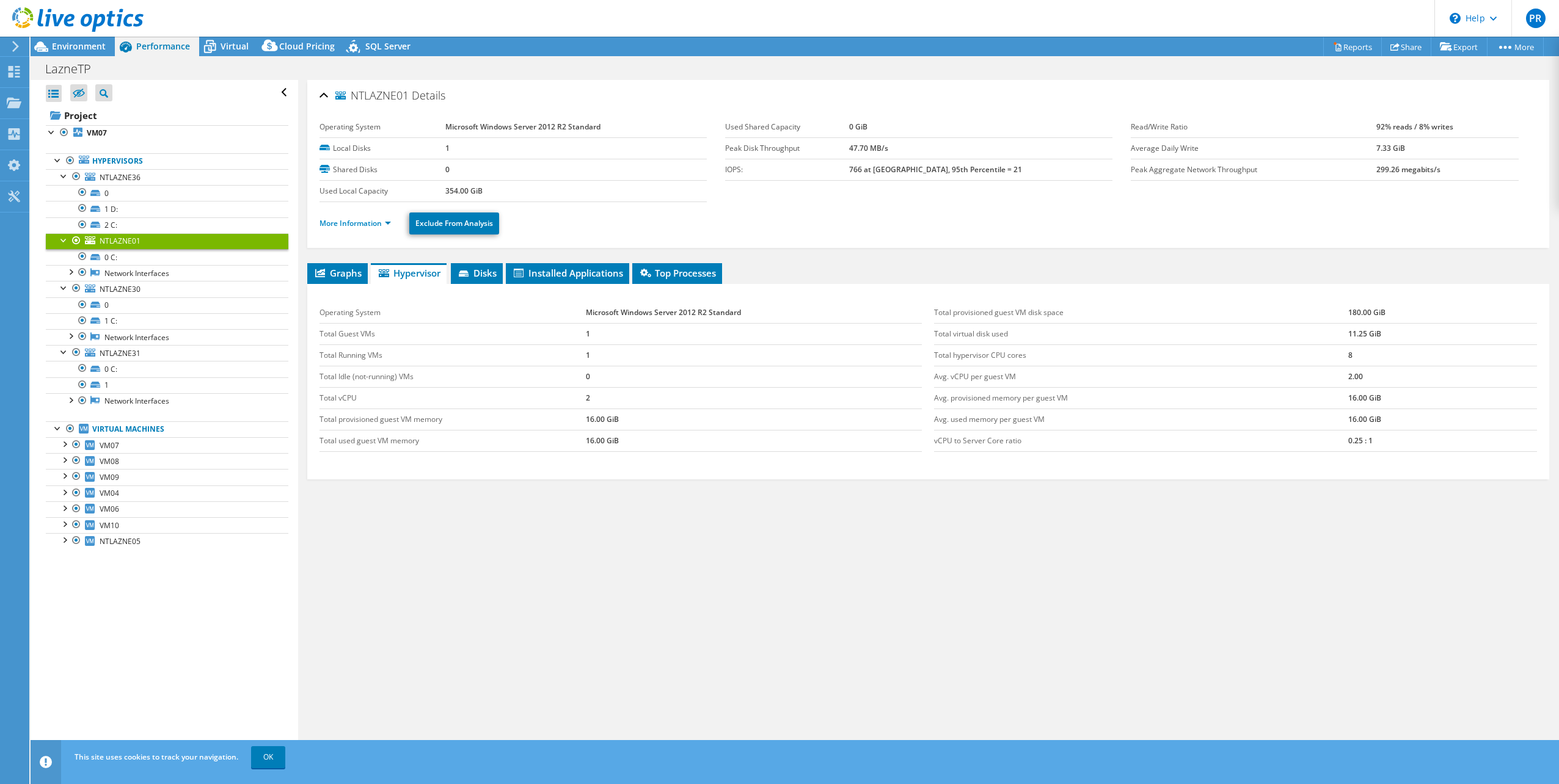
click at [611, 399] on td "2" at bounding box center [755, 398] width 337 height 22
click at [112, 174] on span "NTLAZNE36" at bounding box center [119, 178] width 41 height 11
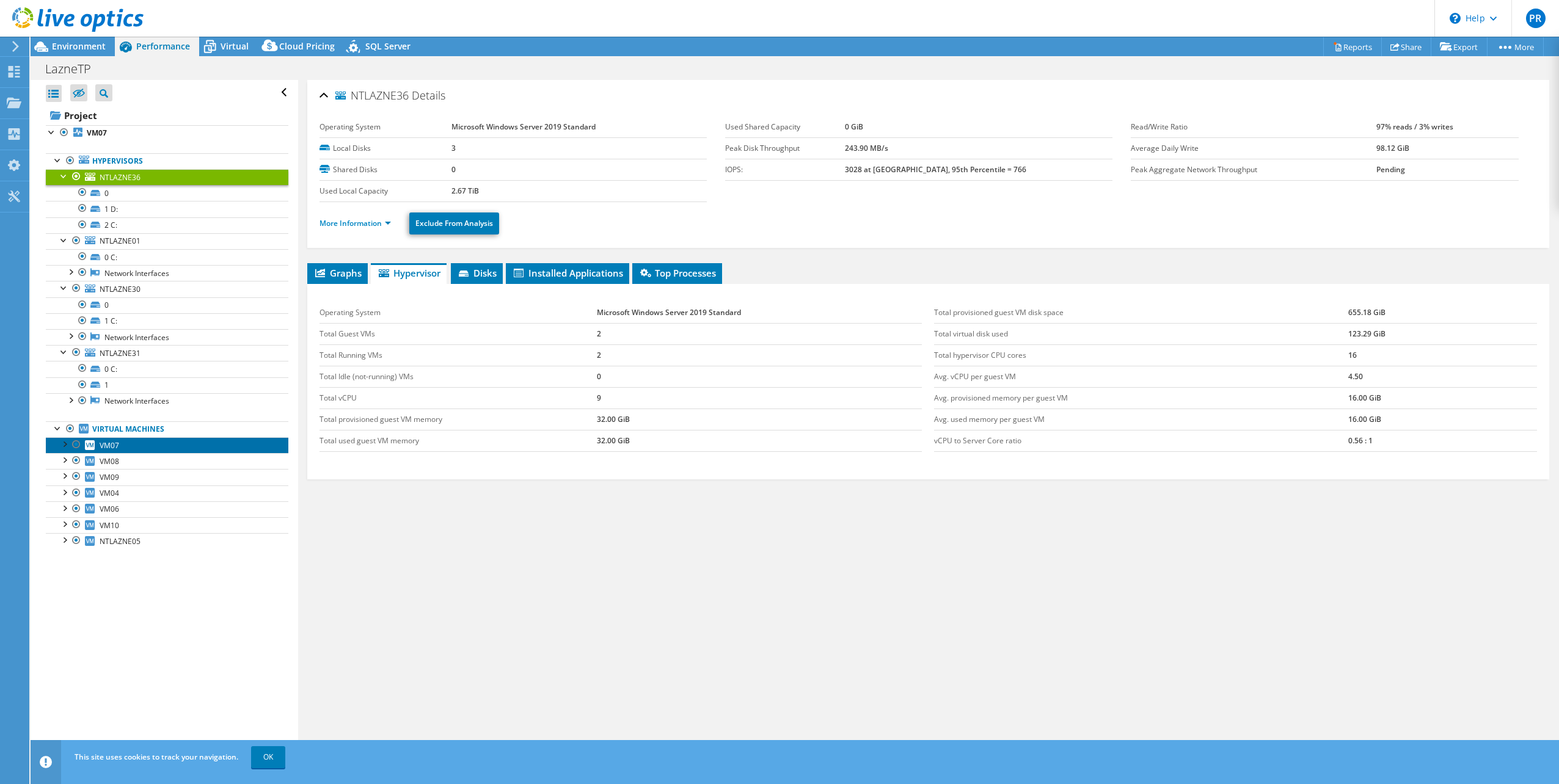
click at [115, 442] on span "VM07" at bounding box center [108, 446] width 19 height 11
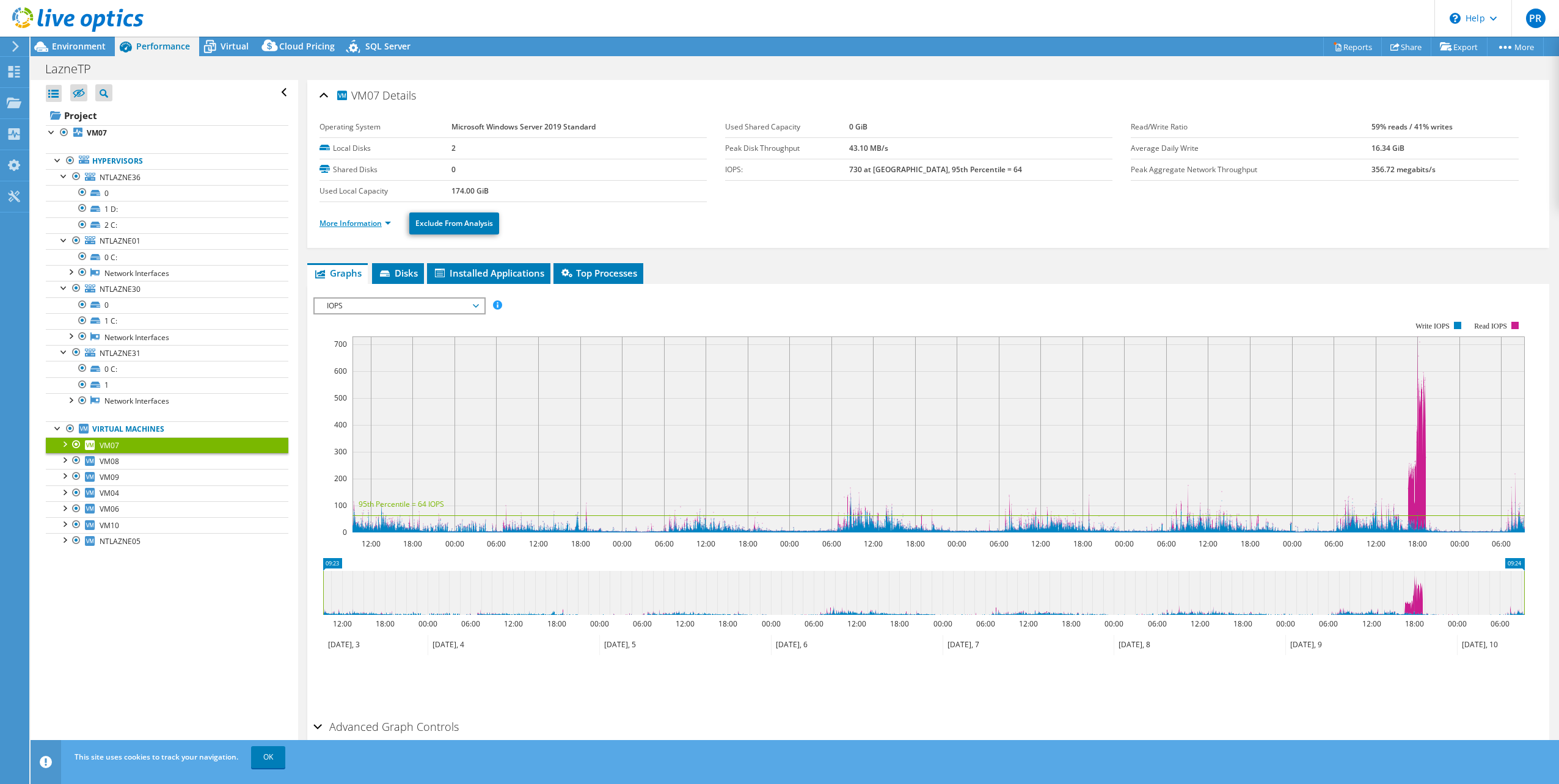
click at [385, 221] on link "More Information" at bounding box center [355, 224] width 72 height 11
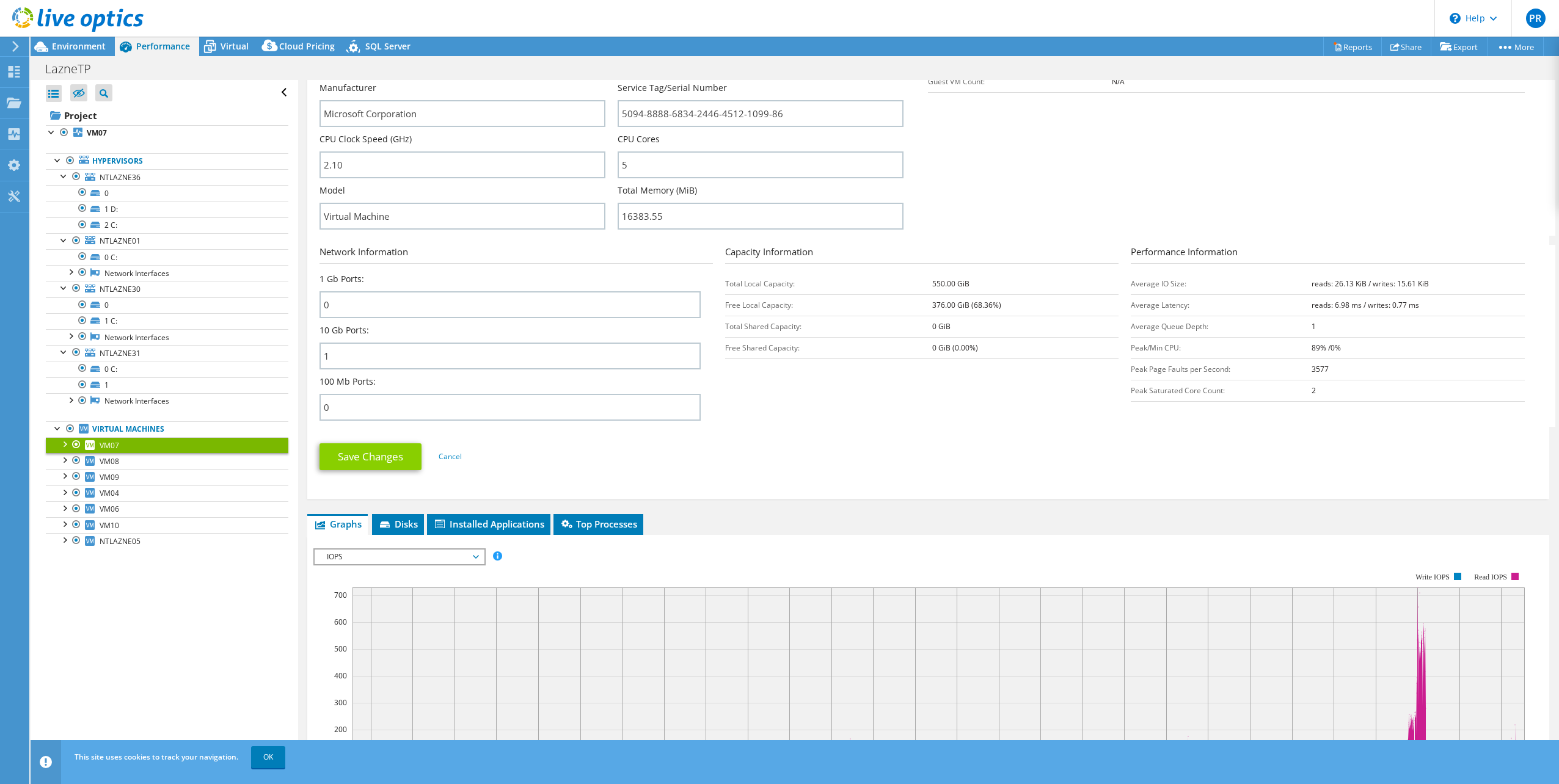
scroll to position [348, 0]
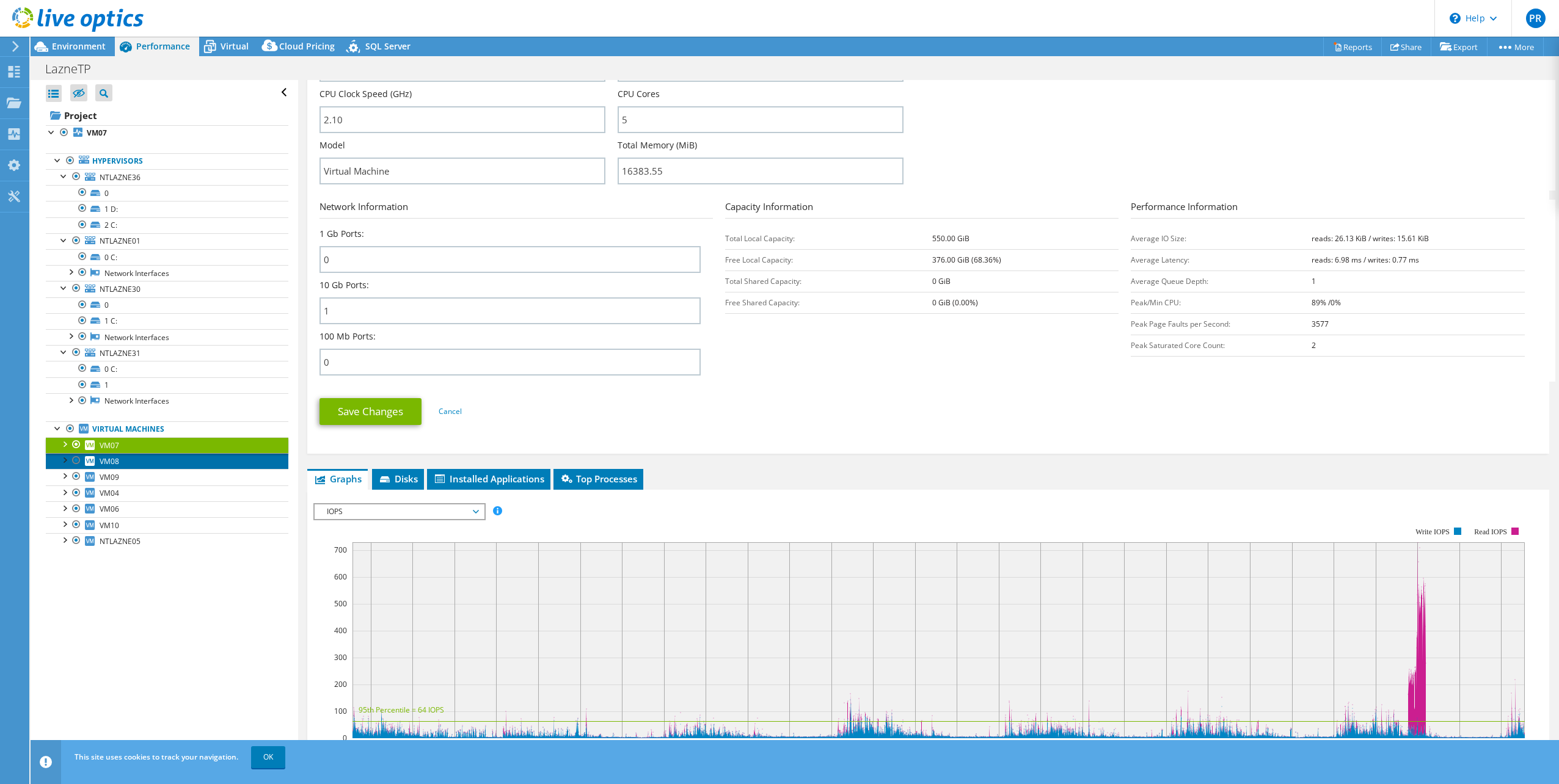
click at [118, 463] on span "VM08" at bounding box center [108, 461] width 19 height 11
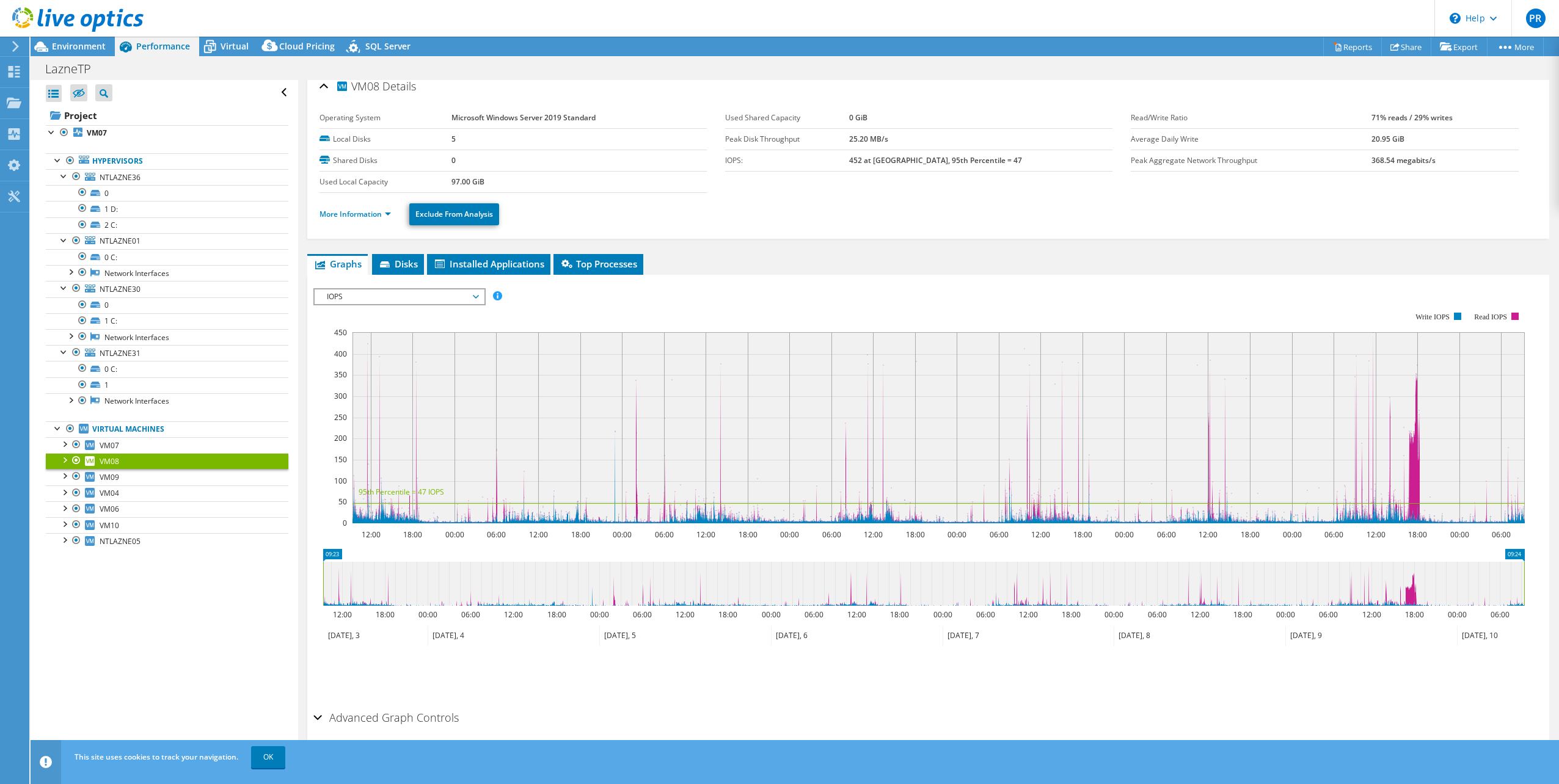
scroll to position [0, 0]
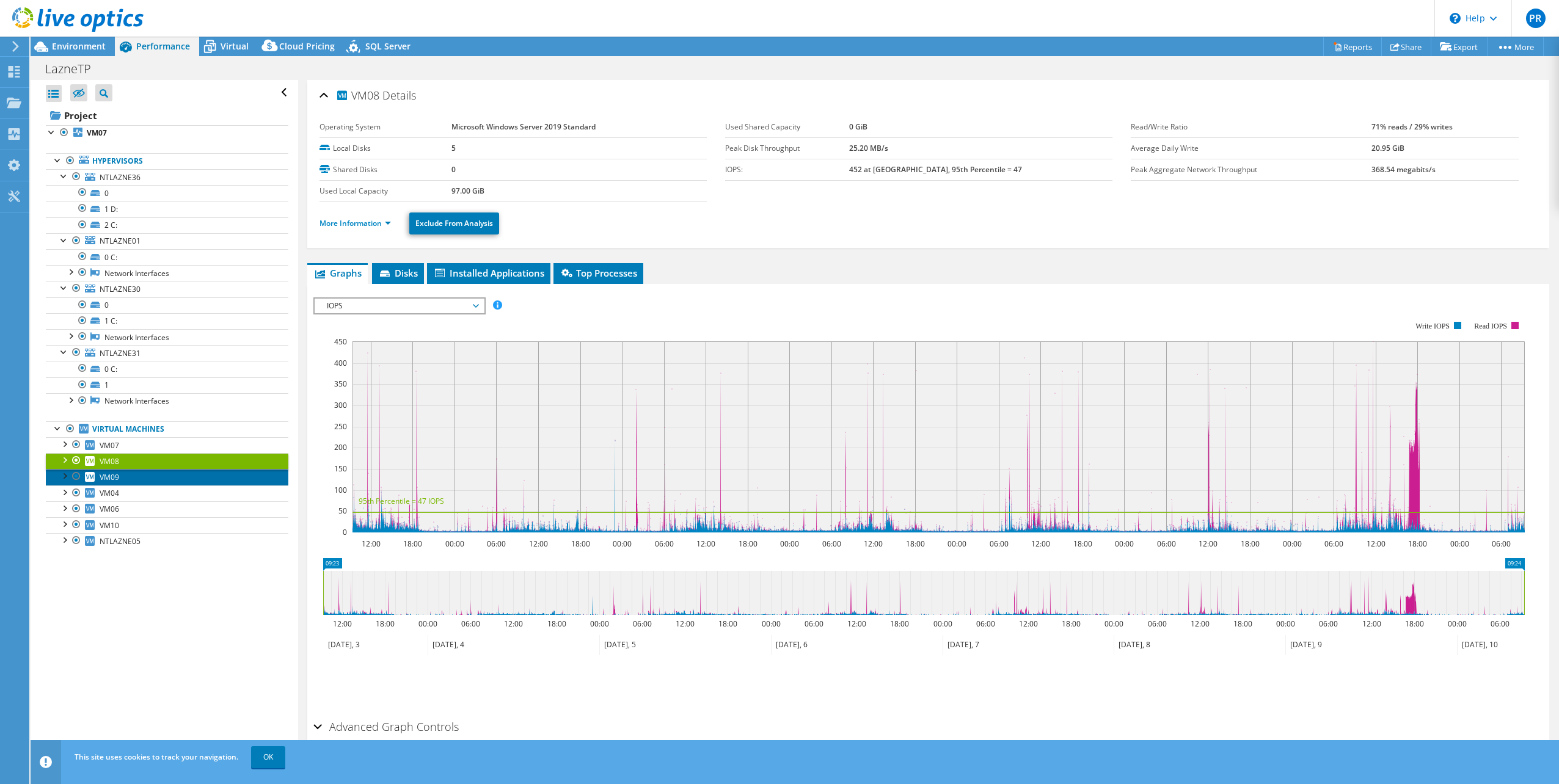
click at [128, 480] on link "VM09" at bounding box center [167, 477] width 242 height 16
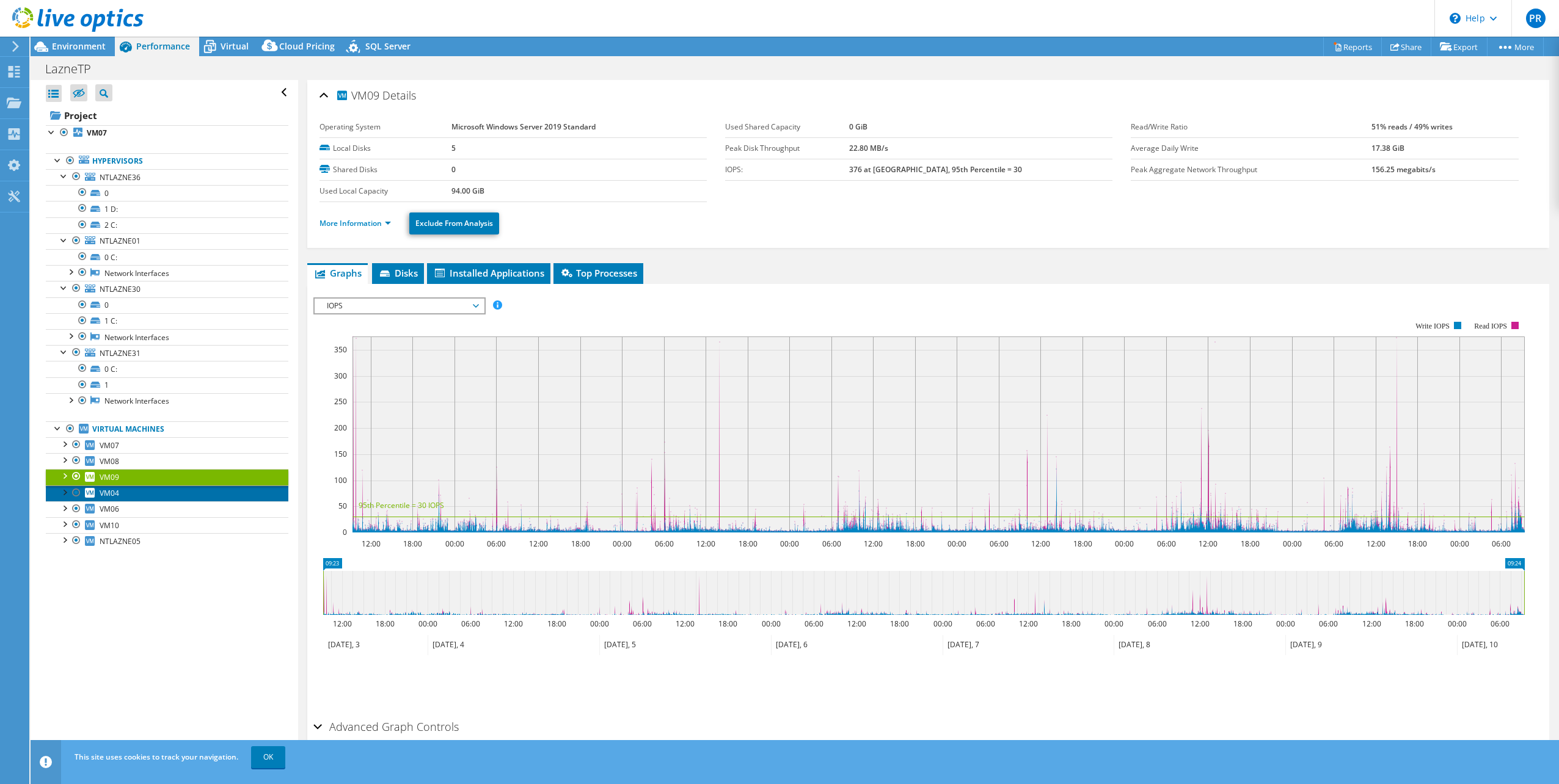
click at [105, 498] on span "VM04" at bounding box center [108, 493] width 19 height 11
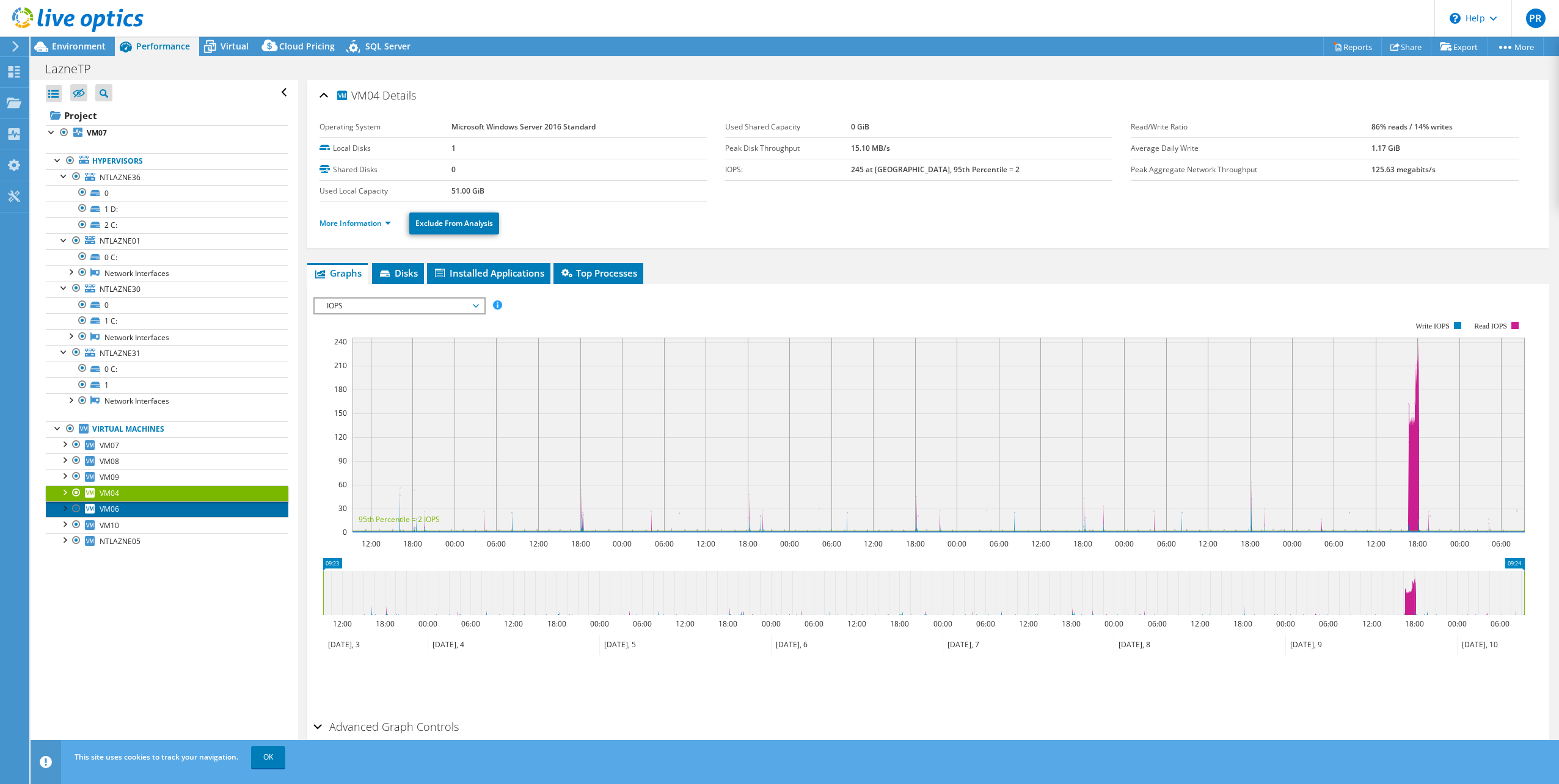
click at [108, 510] on span "VM06" at bounding box center [108, 509] width 19 height 11
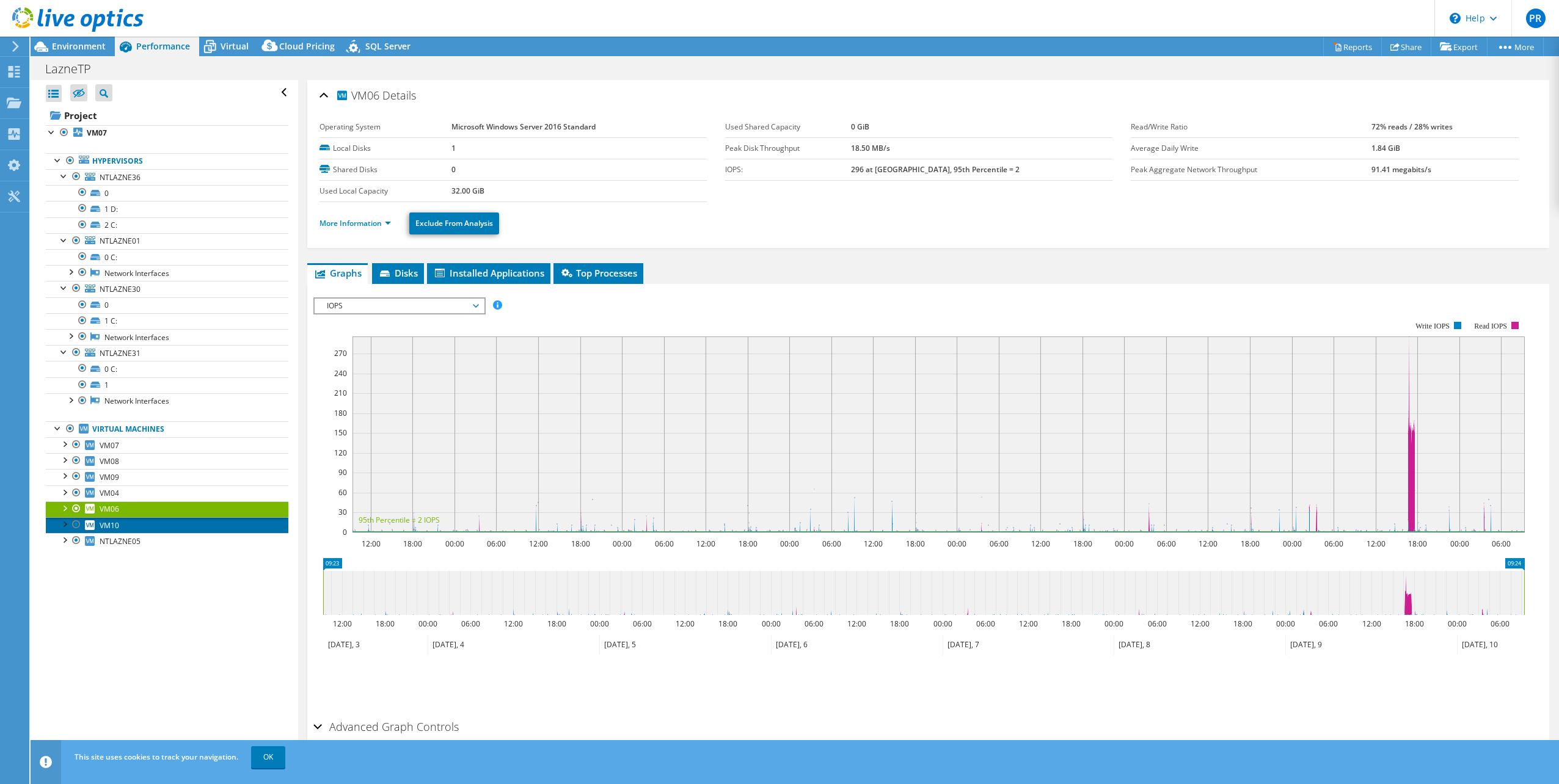
click at [105, 532] on link "VM10" at bounding box center [167, 525] width 242 height 16
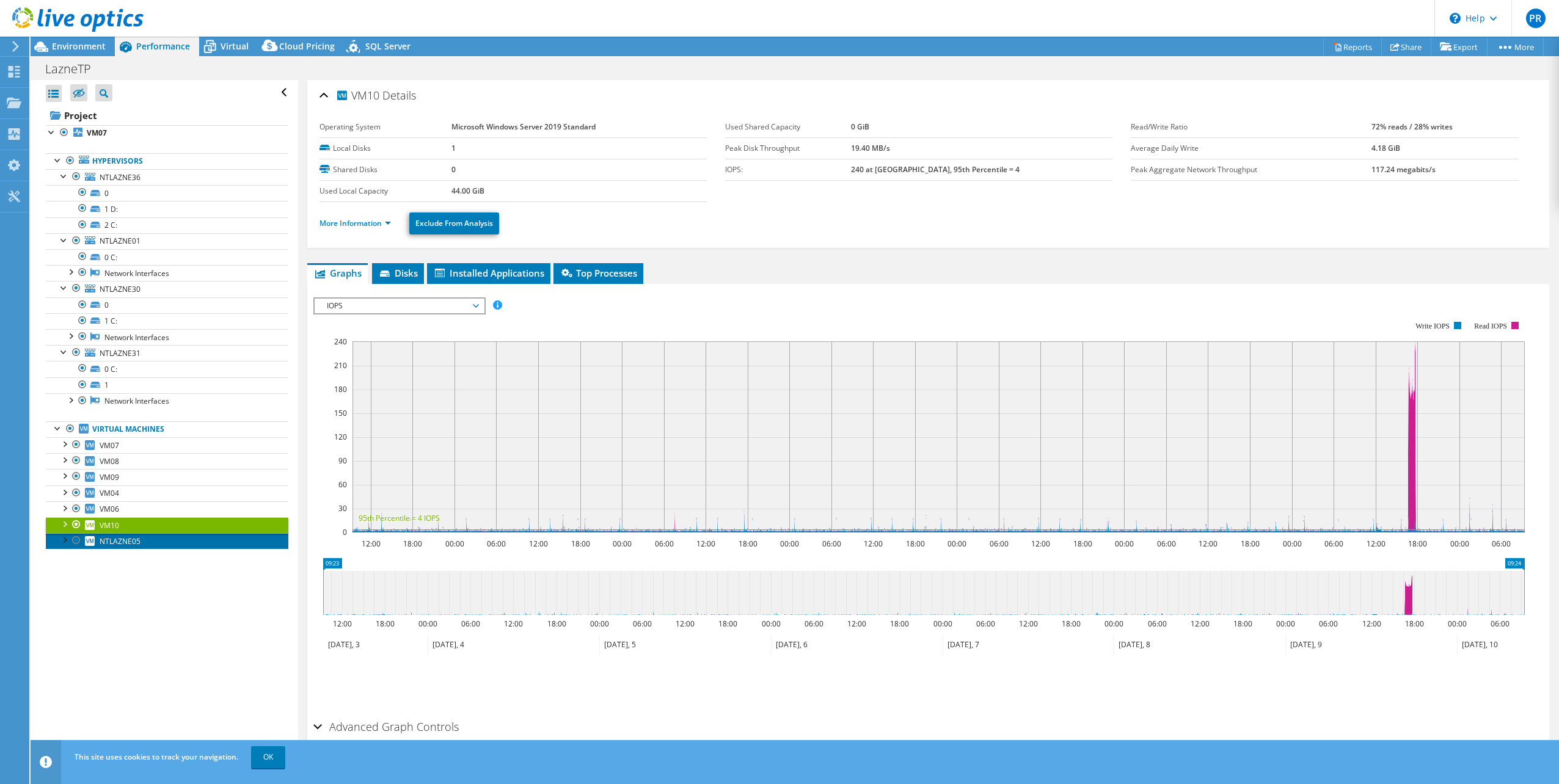
click at [107, 545] on span "NTLAZNE05" at bounding box center [119, 541] width 41 height 11
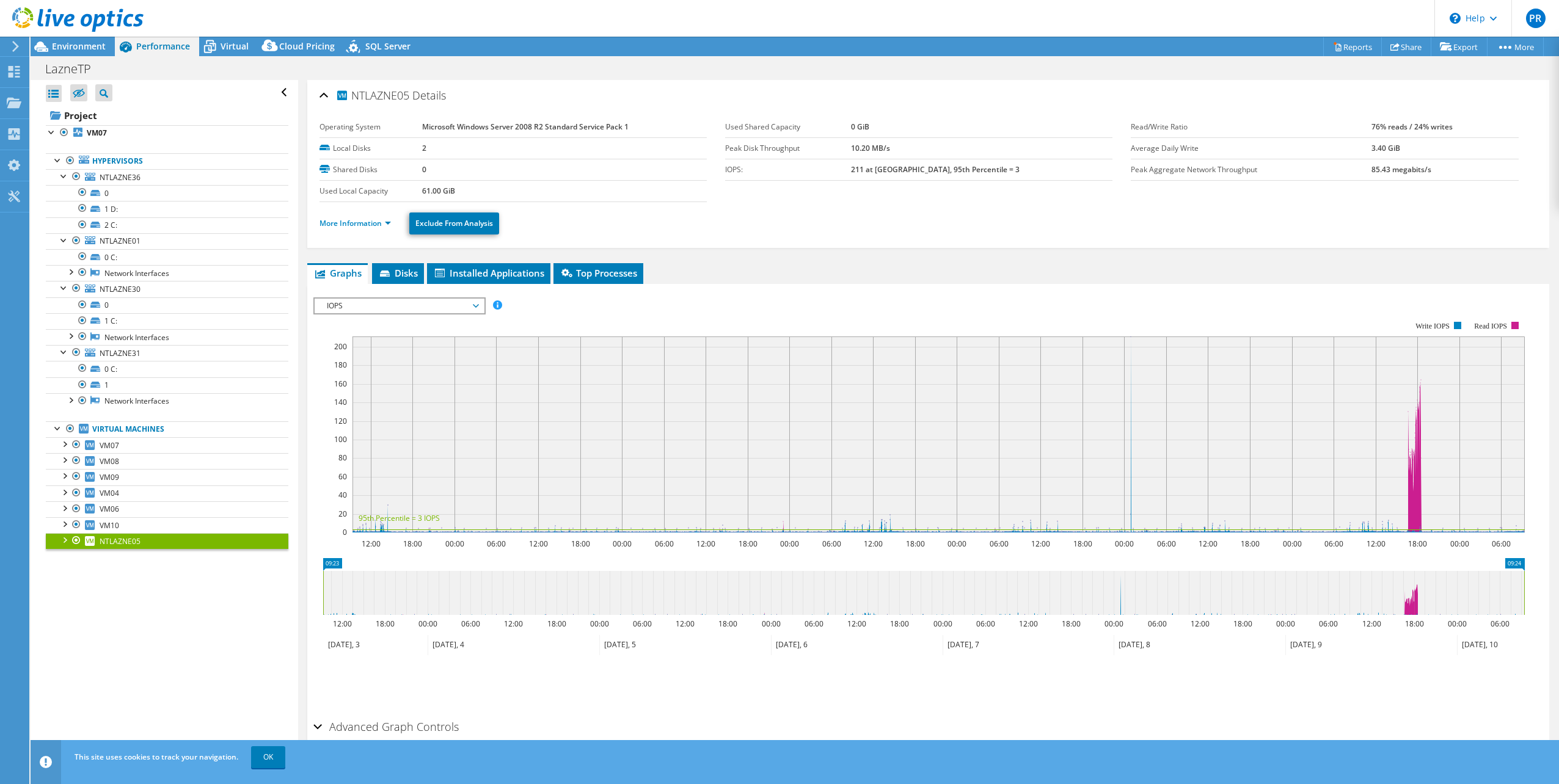
select select "USD"
click at [114, 443] on span "VM07" at bounding box center [108, 446] width 19 height 11
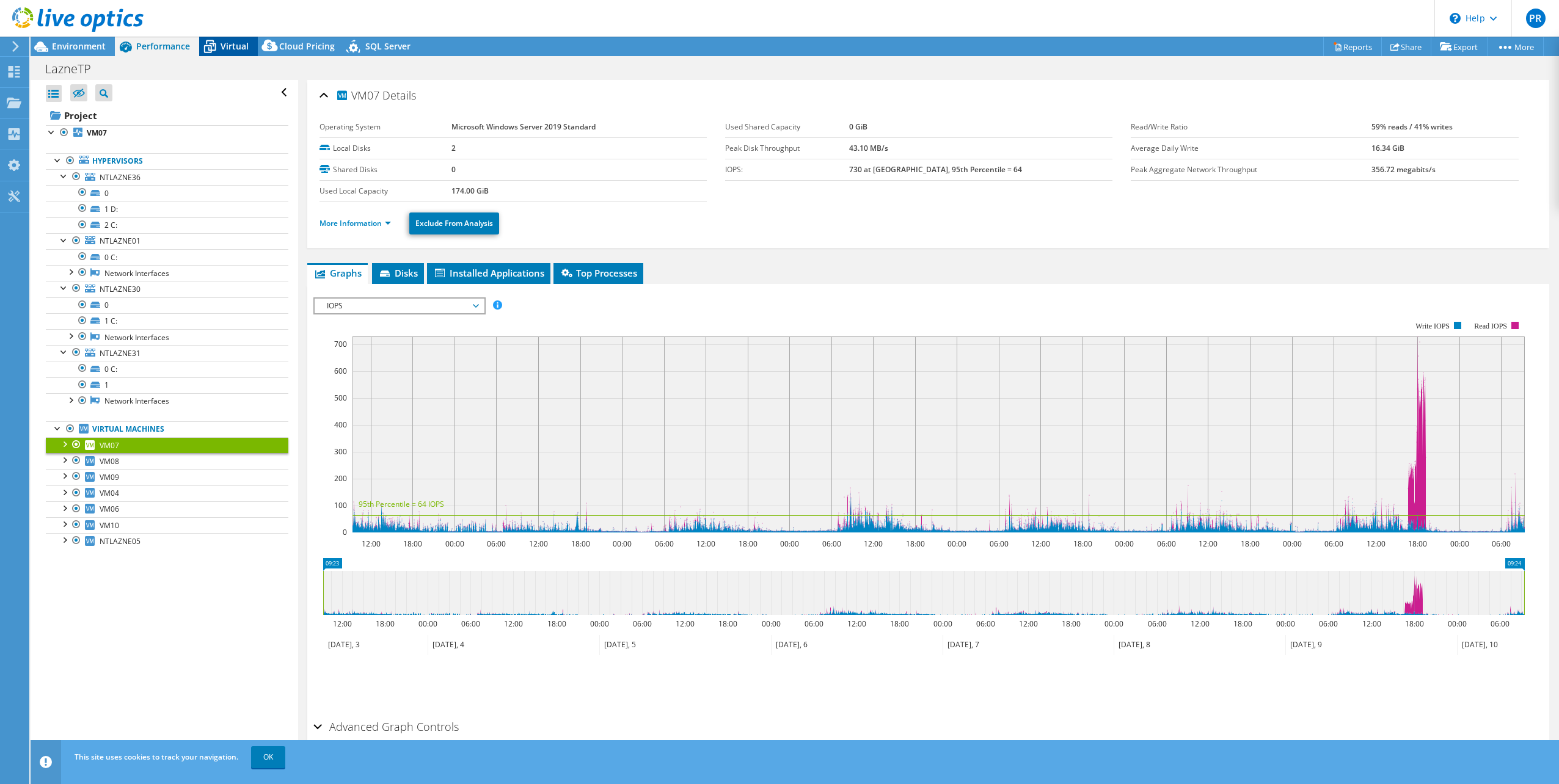
click at [236, 46] on span "Virtual" at bounding box center [235, 45] width 28 height 12
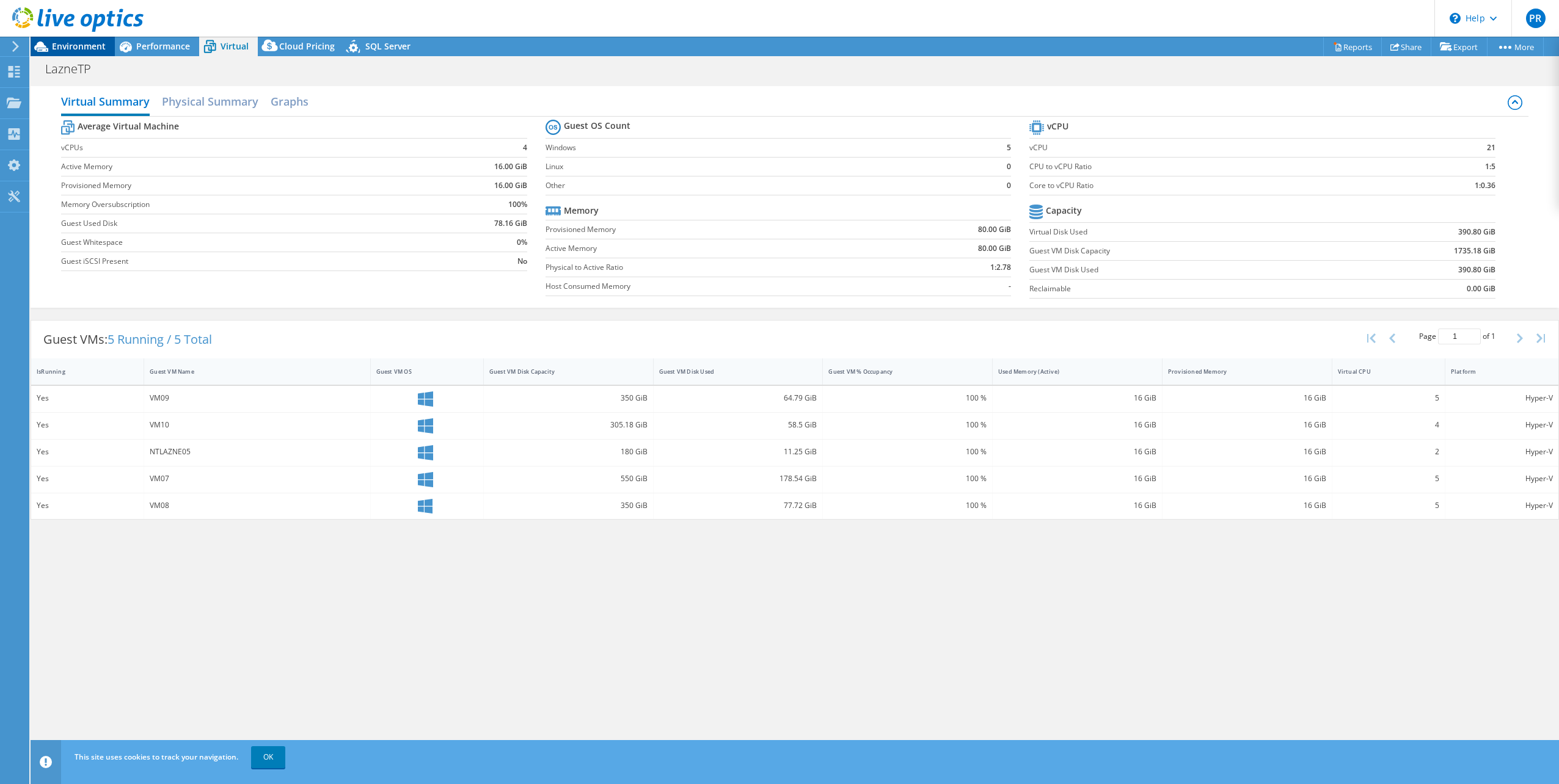
click at [97, 44] on span "Environment" at bounding box center [79, 45] width 54 height 12
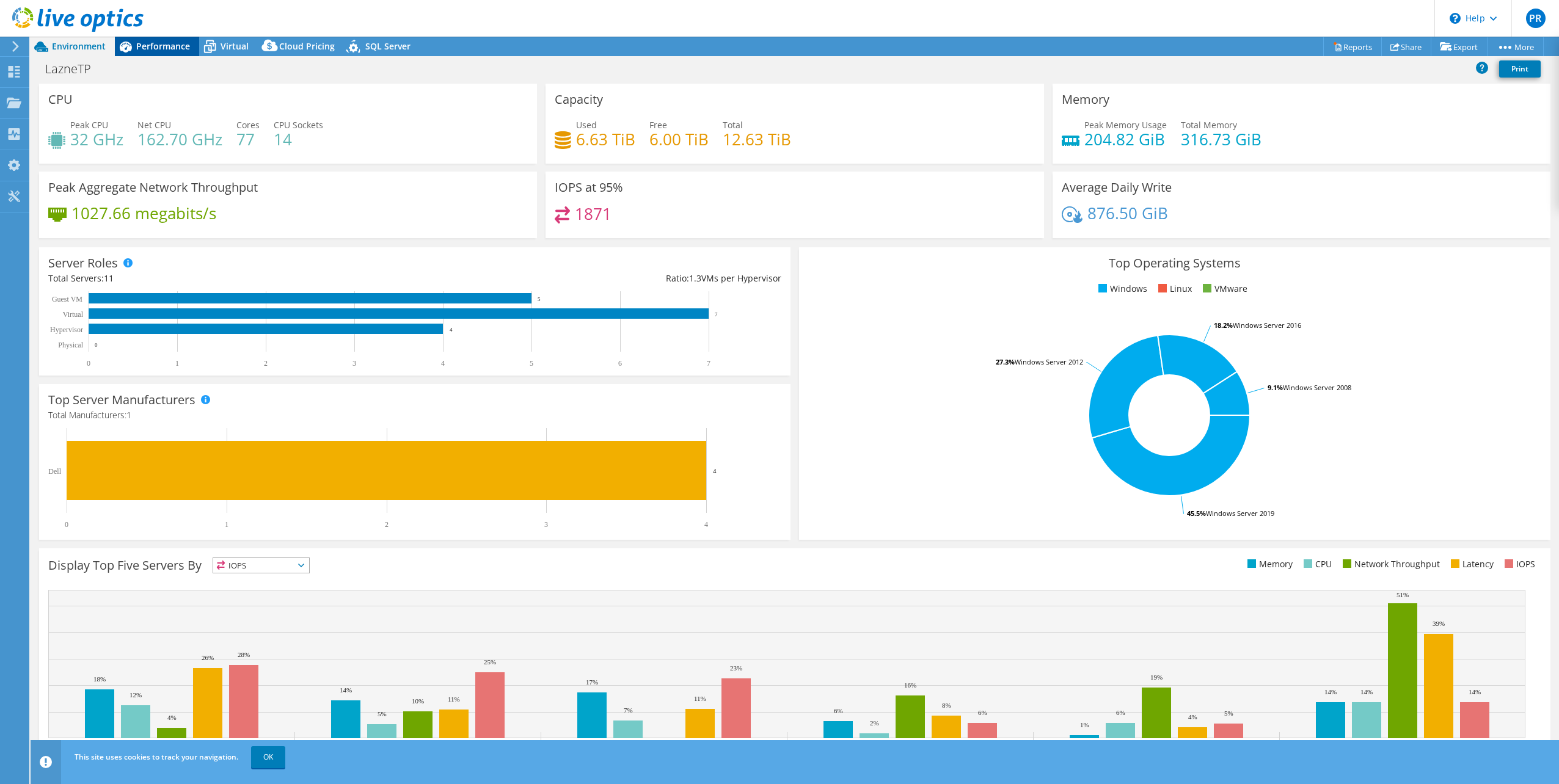
click at [152, 37] on div "Performance" at bounding box center [157, 46] width 85 height 19
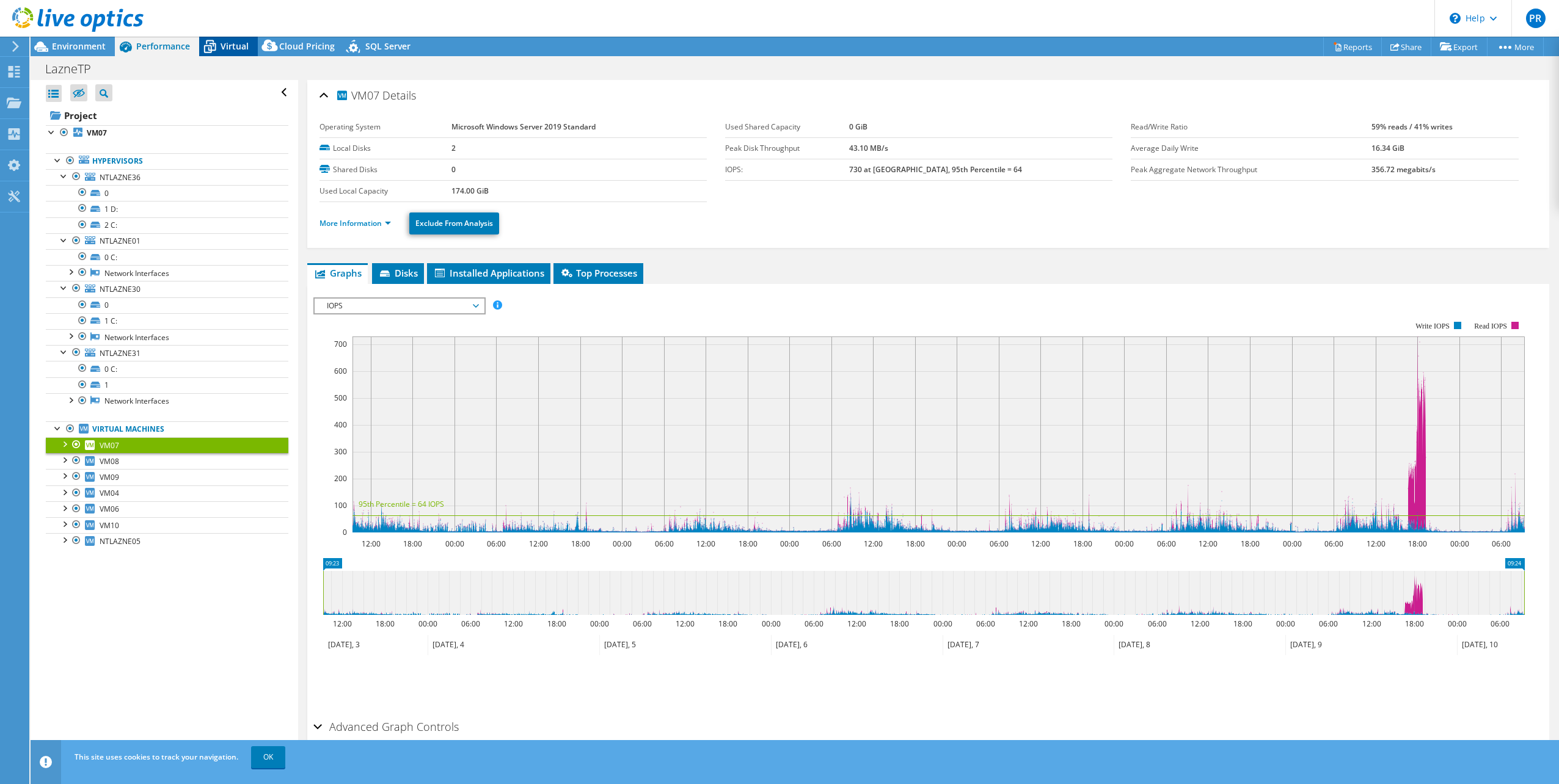
click at [235, 43] on span "Virtual" at bounding box center [235, 45] width 28 height 12
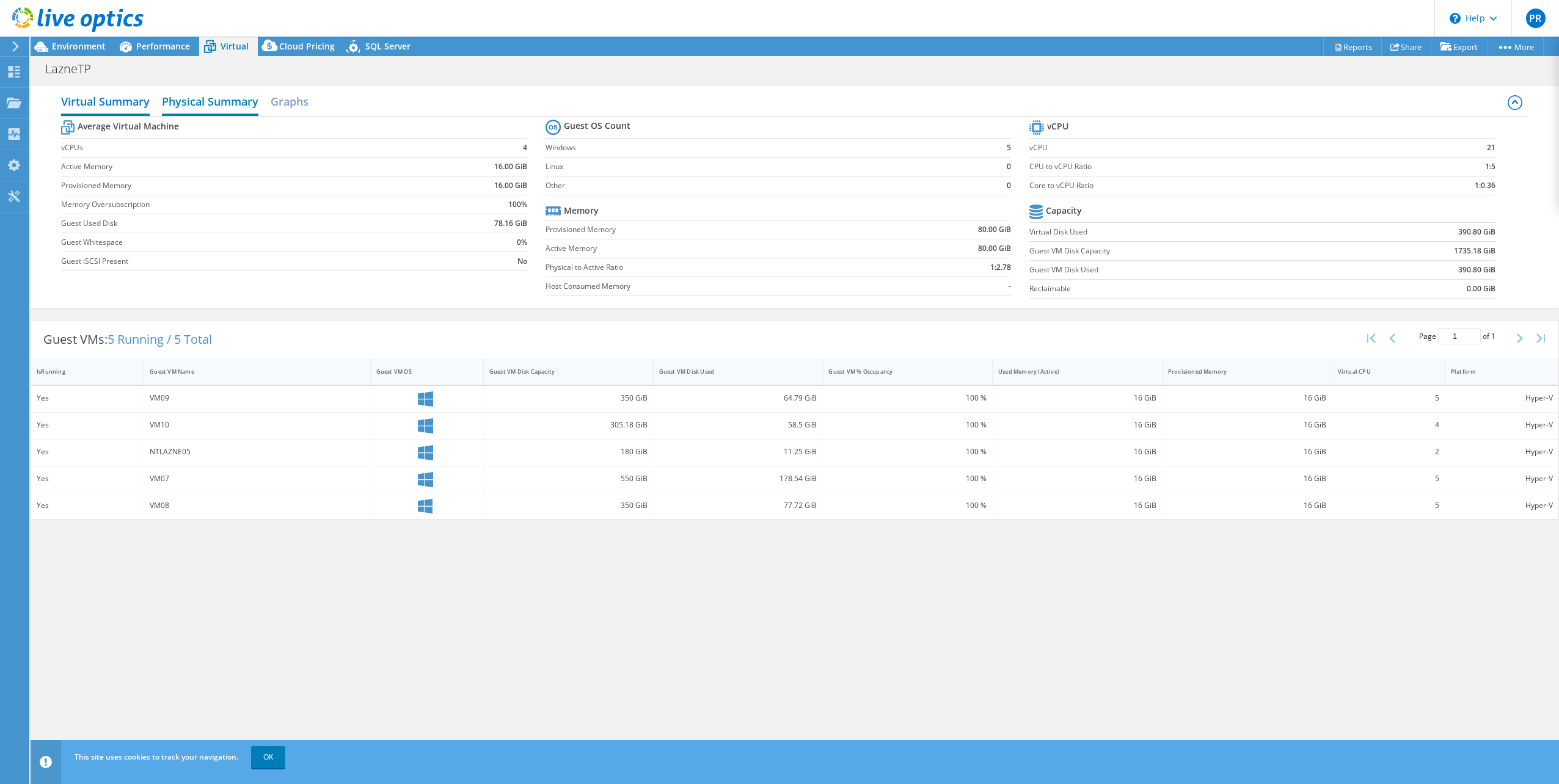
click at [220, 105] on h2 "Physical Summary" at bounding box center [209, 102] width 96 height 27
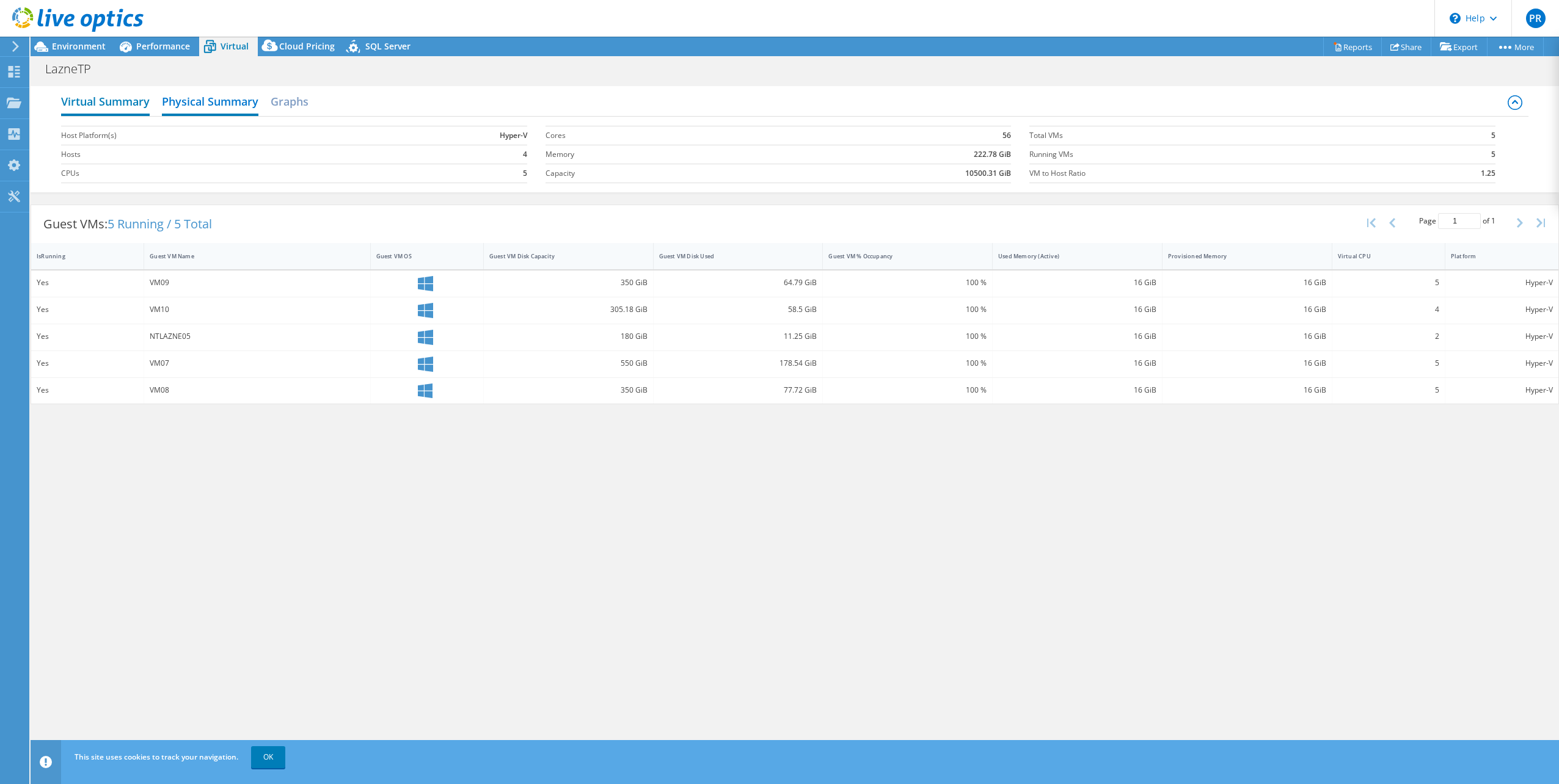
click at [132, 99] on h2 "Virtual Summary" at bounding box center [105, 102] width 88 height 27
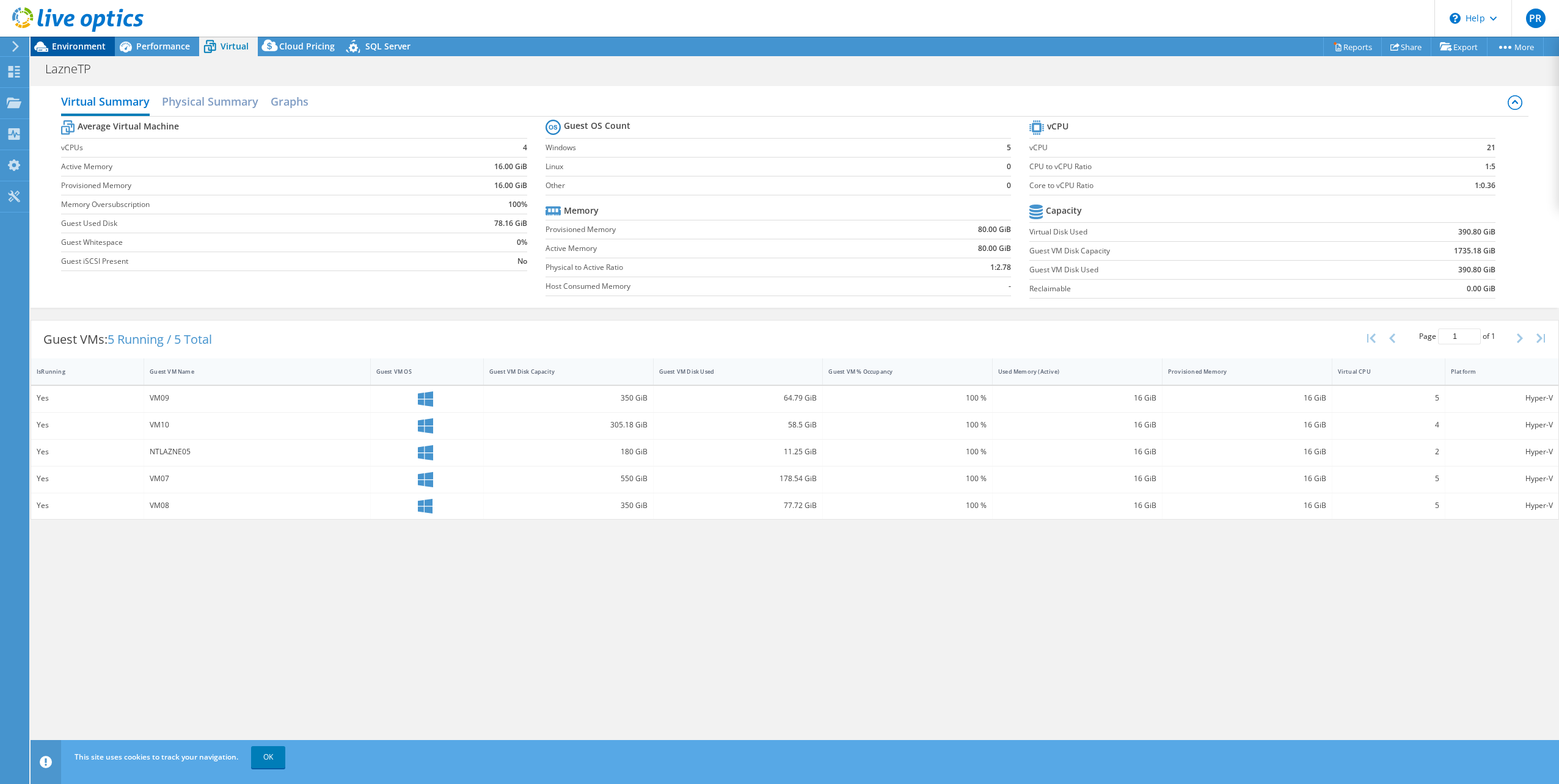
click at [94, 55] on div "Environment" at bounding box center [73, 46] width 85 height 19
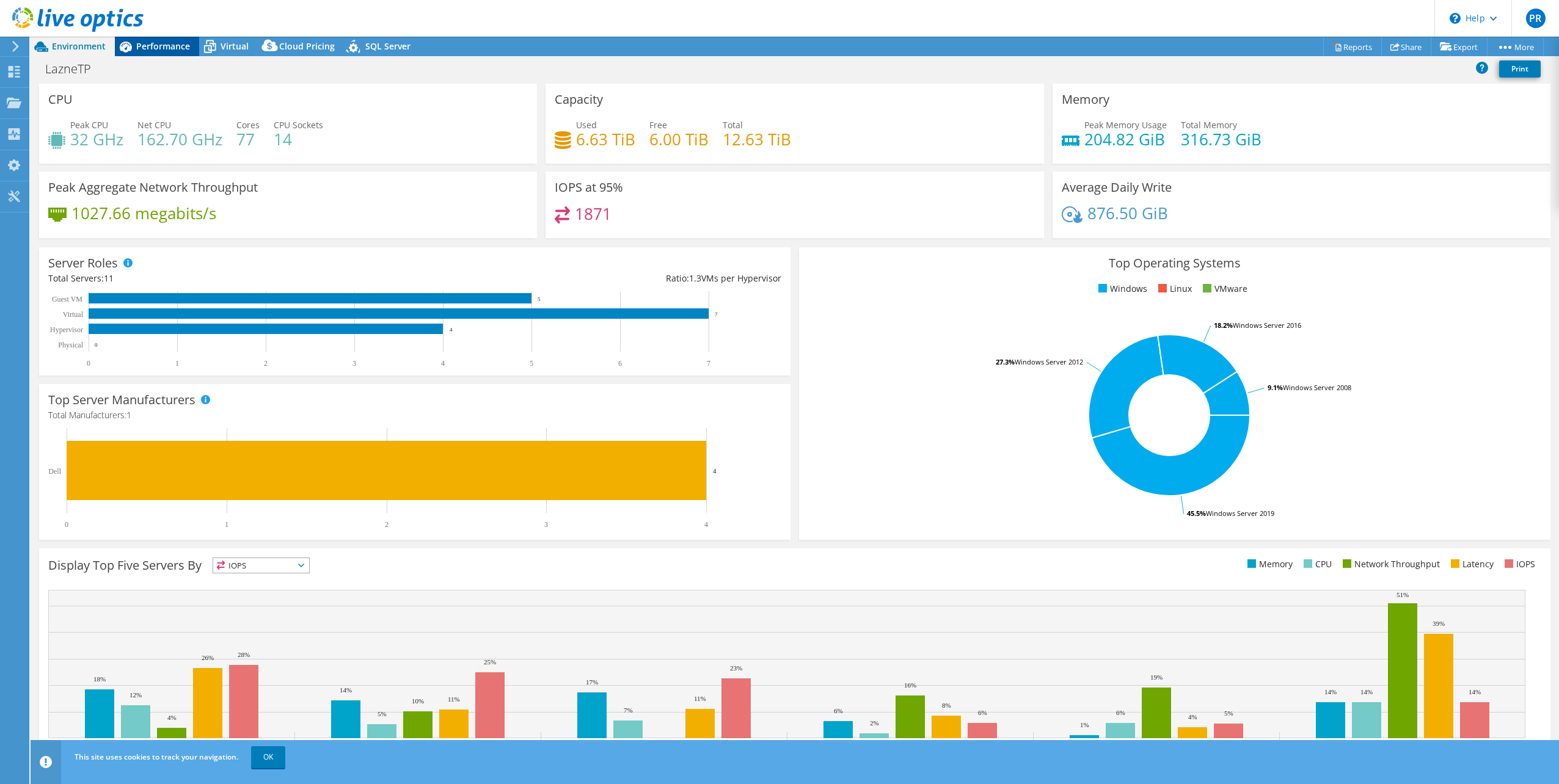
click at [147, 48] on span "Performance" at bounding box center [163, 45] width 54 height 12
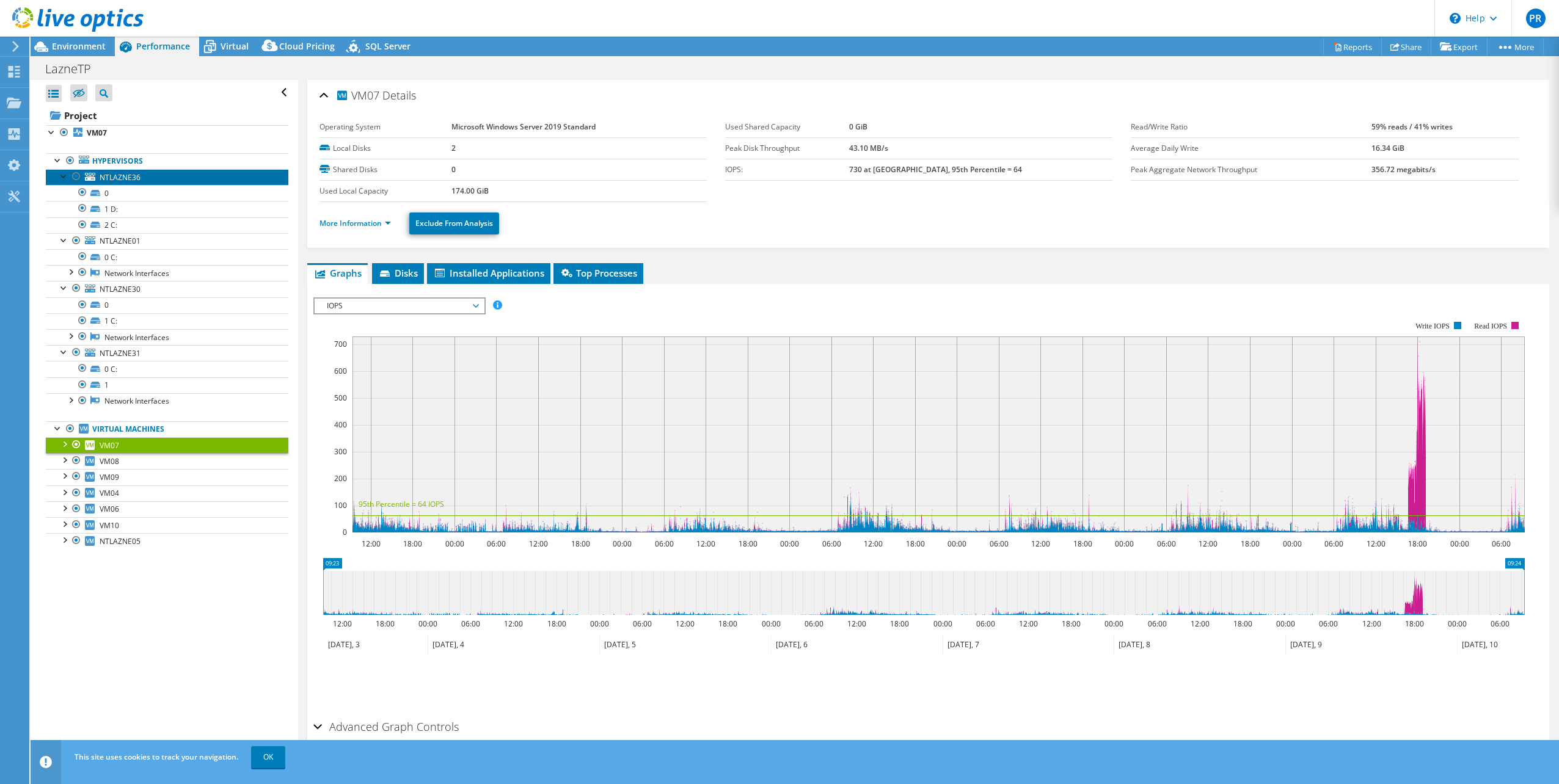
click at [113, 175] on span "NTLAZNE36" at bounding box center [119, 178] width 41 height 11
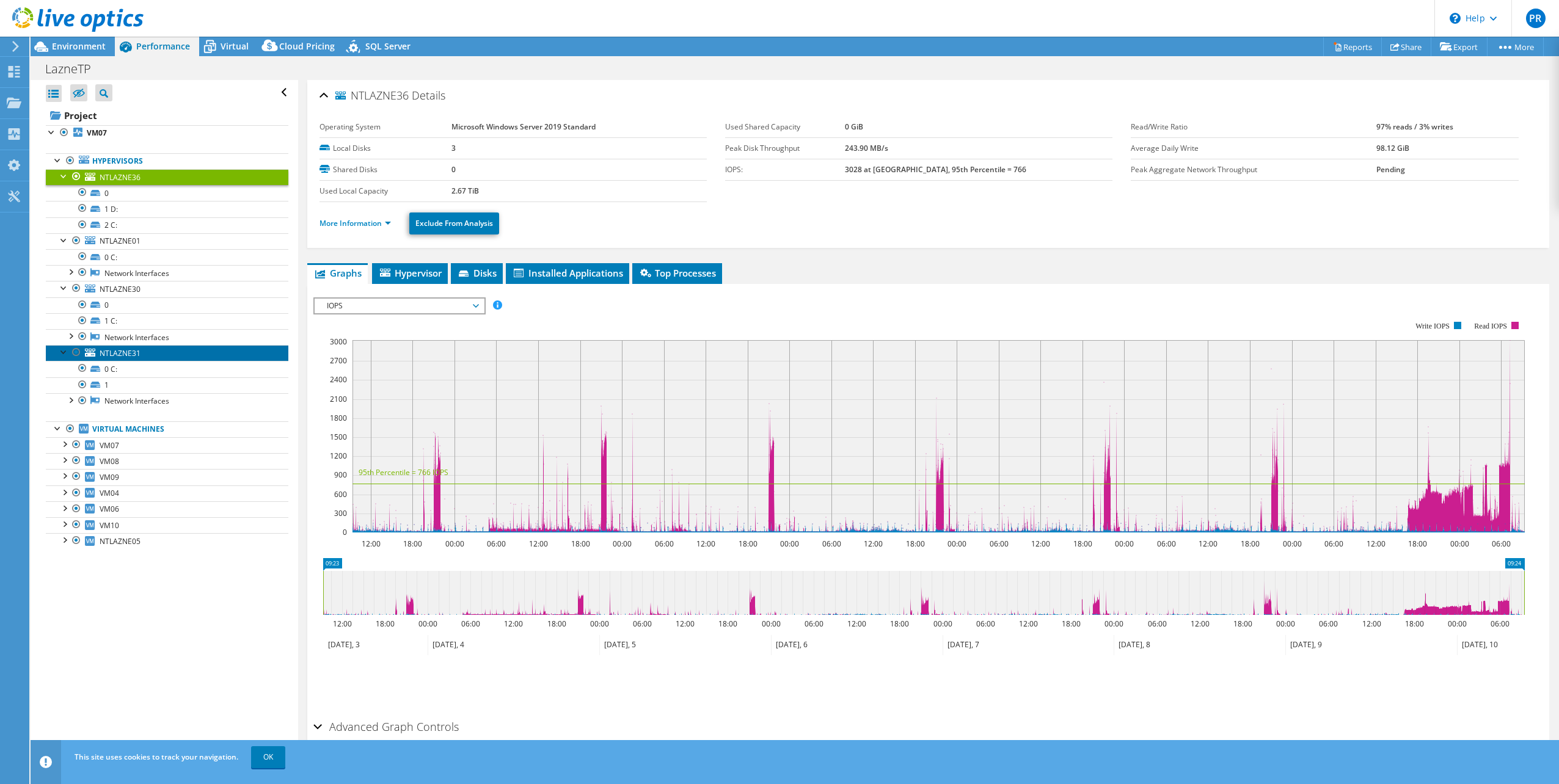
click at [124, 353] on span "NTLAZNE31" at bounding box center [119, 354] width 41 height 11
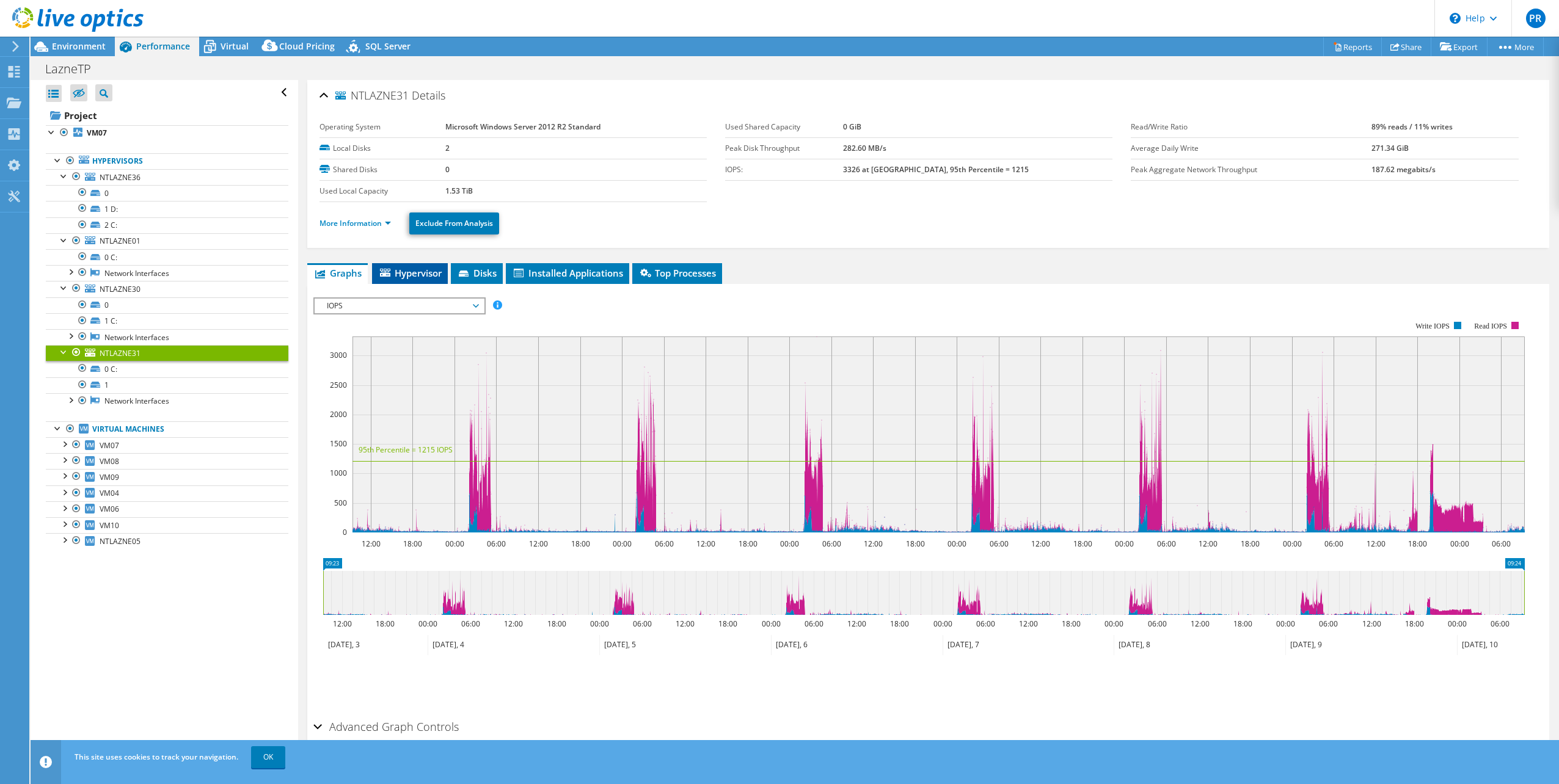
click at [425, 271] on span "Hypervisor" at bounding box center [410, 273] width 64 height 12
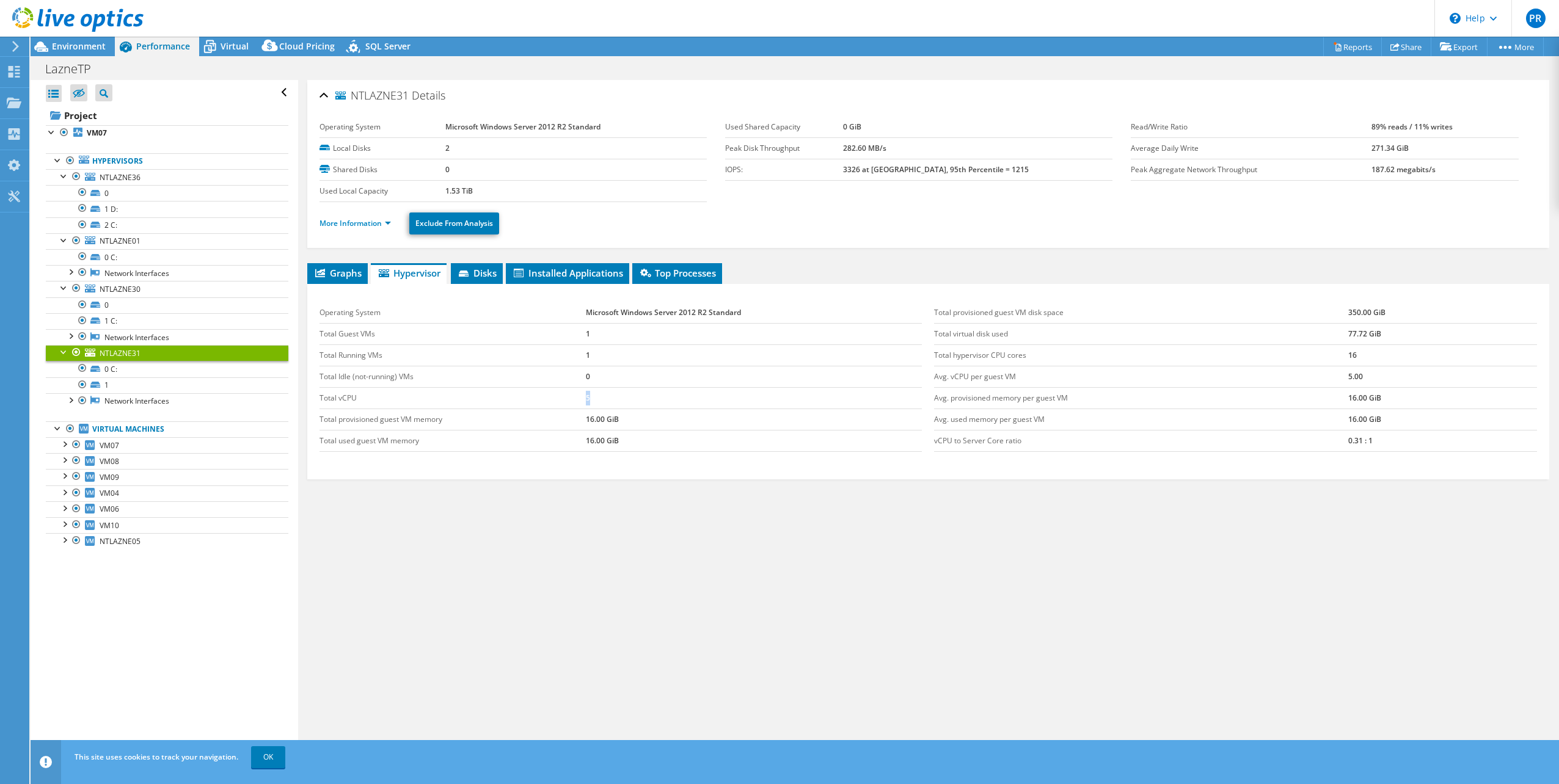
drag, startPoint x: 560, startPoint y: 390, endPoint x: 606, endPoint y: 399, distance: 46.9
click at [606, 399] on tr "Total vCPU 5" at bounding box center [621, 398] width 603 height 22
drag, startPoint x: 606, startPoint y: 399, endPoint x: 575, endPoint y: 405, distance: 31.6
click at [575, 405] on td "Total vCPU" at bounding box center [452, 398] width 266 height 22
click at [375, 219] on link "More Information" at bounding box center [355, 224] width 72 height 11
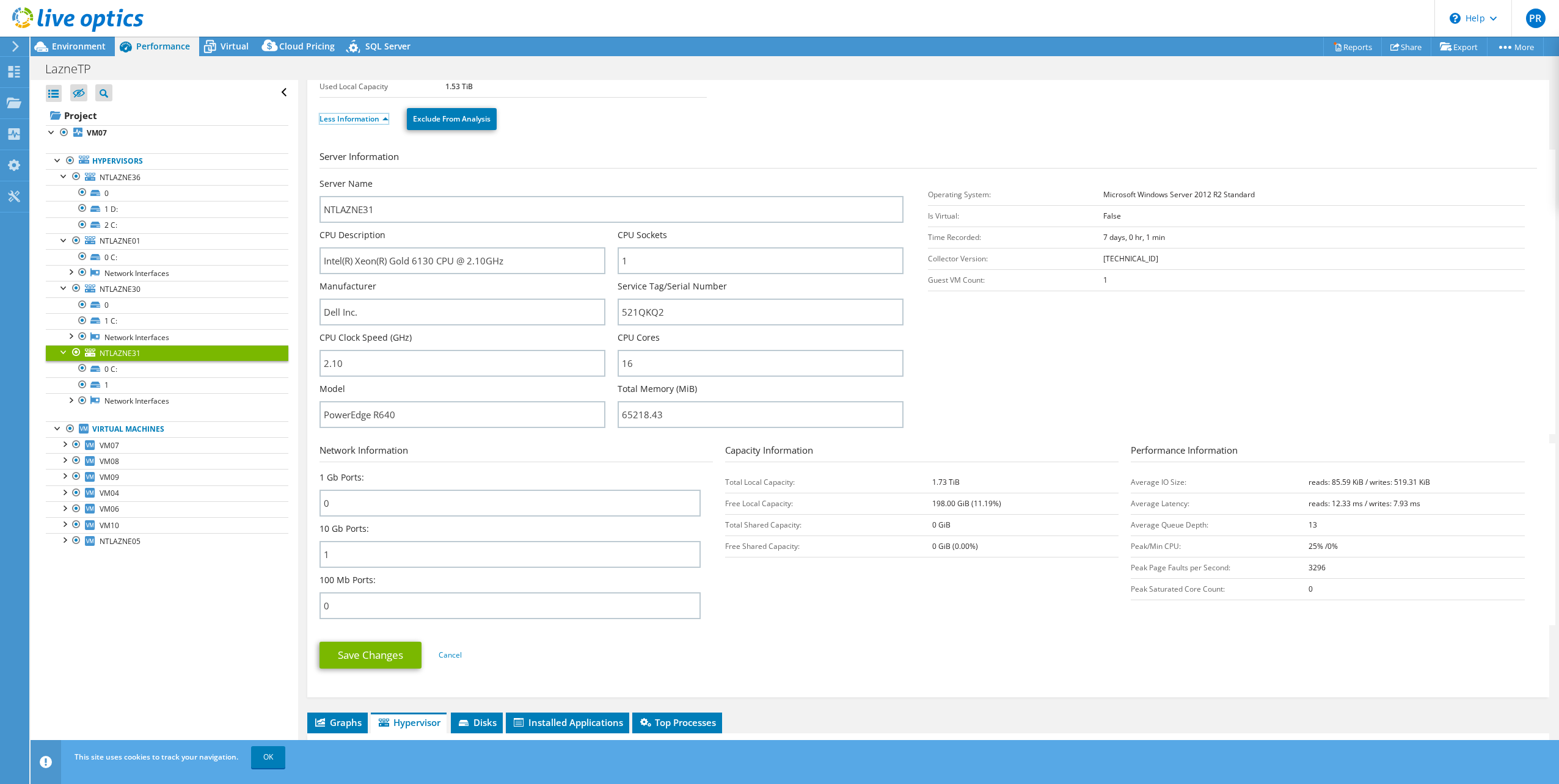
scroll to position [122, 0]
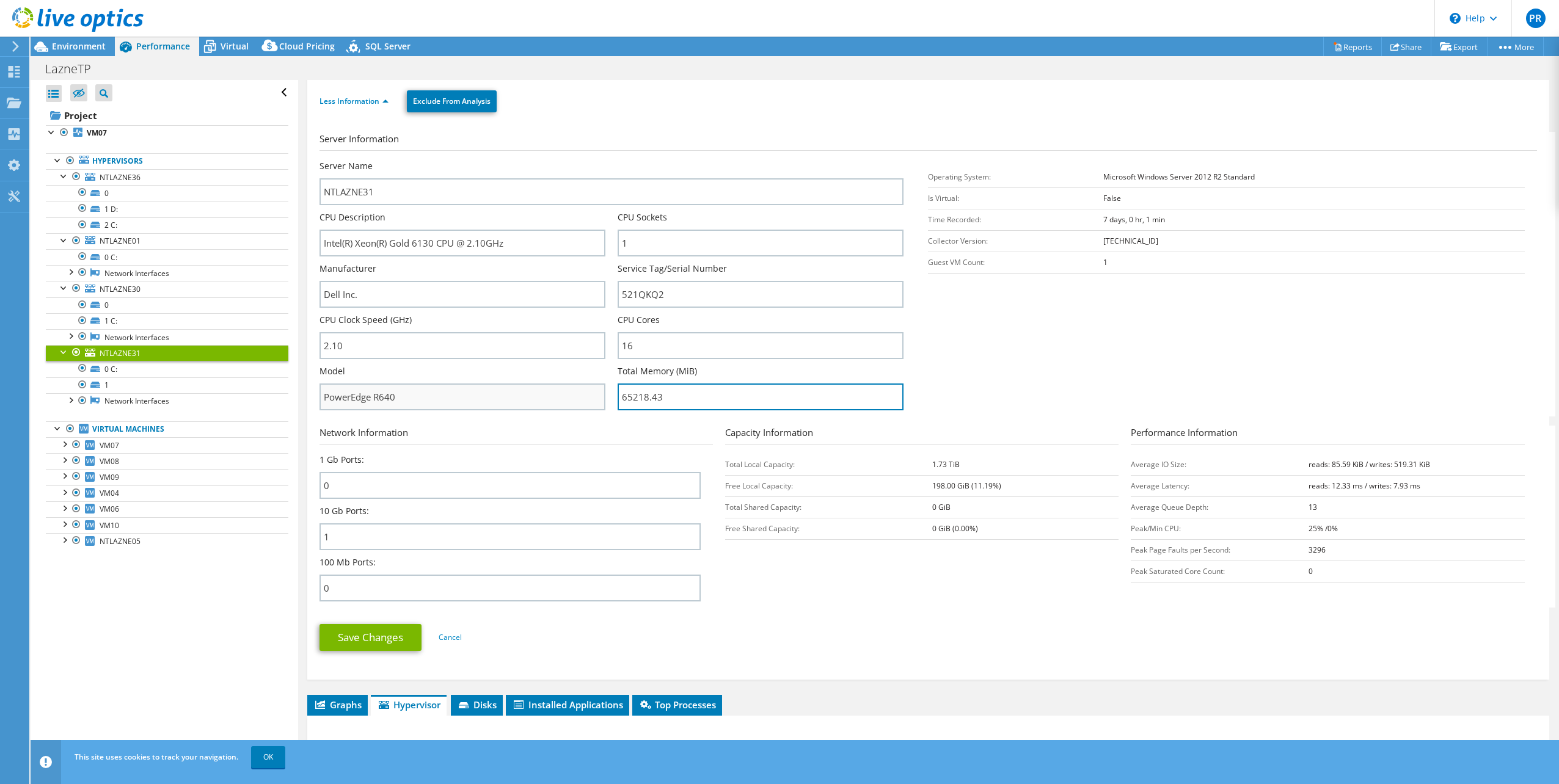
drag, startPoint x: 681, startPoint y: 396, endPoint x: 599, endPoint y: 398, distance: 82.0
click at [599, 160] on div "Server Name NTLAZNE31 CPU Description Intel(R) Xeon(R) Gold 6130 CPU @ 2.10GHz …" at bounding box center [617, 160] width 596 height 0
click at [78, 42] on span "Environment" at bounding box center [79, 45] width 54 height 12
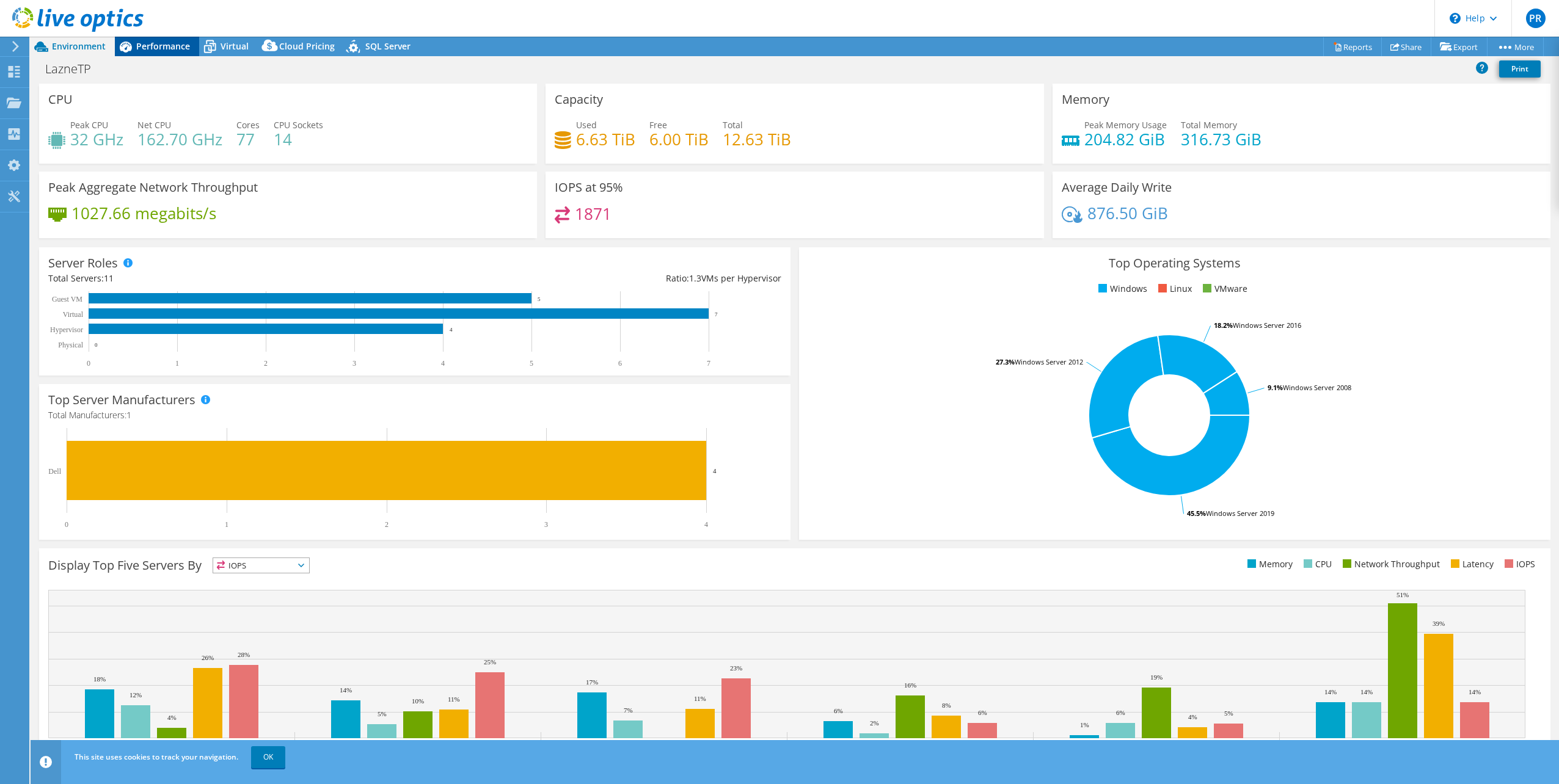
click at [168, 52] on div "Performance" at bounding box center [157, 46] width 85 height 19
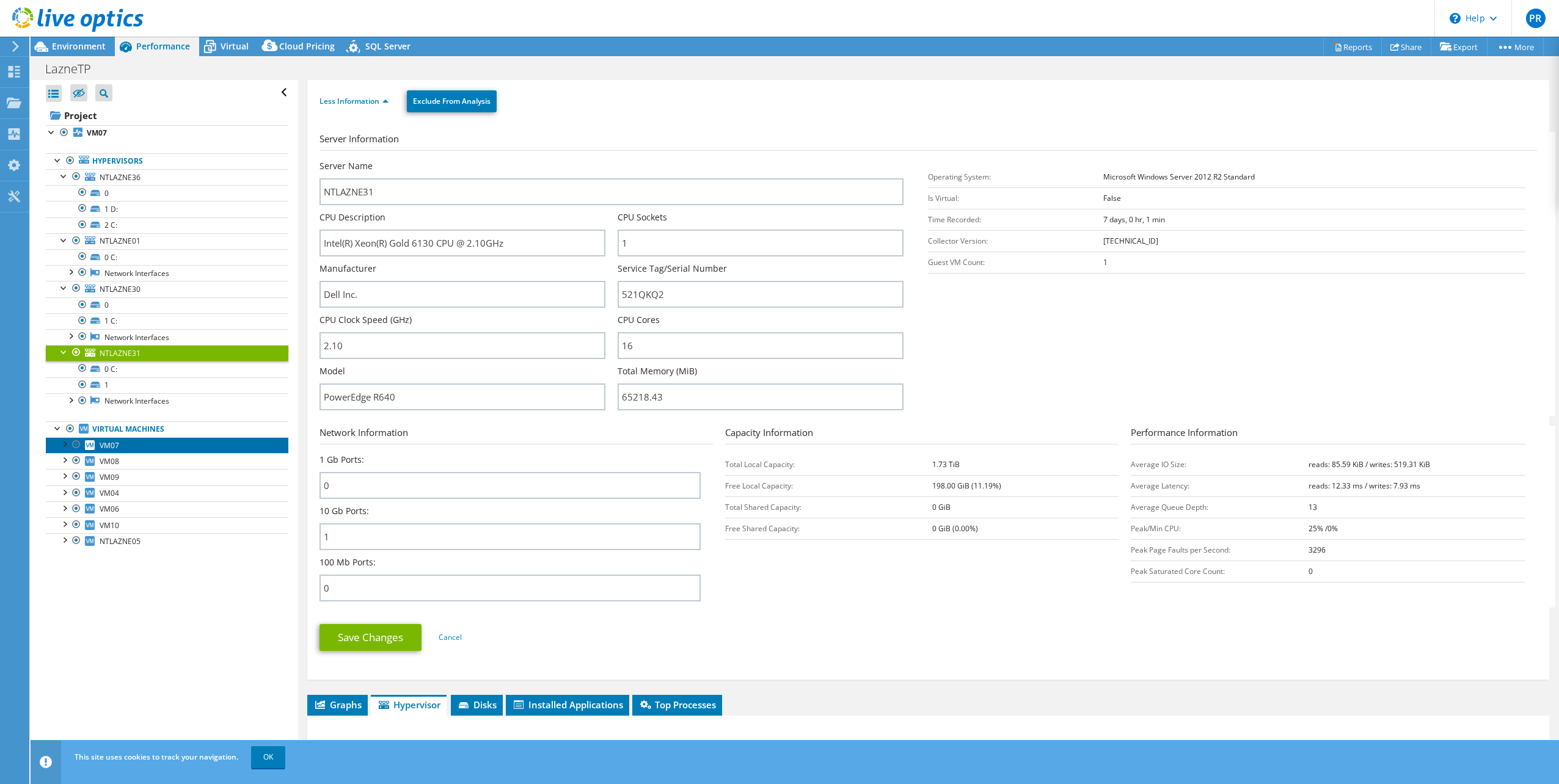
click at [112, 440] on span "VM07" at bounding box center [108, 446] width 19 height 11
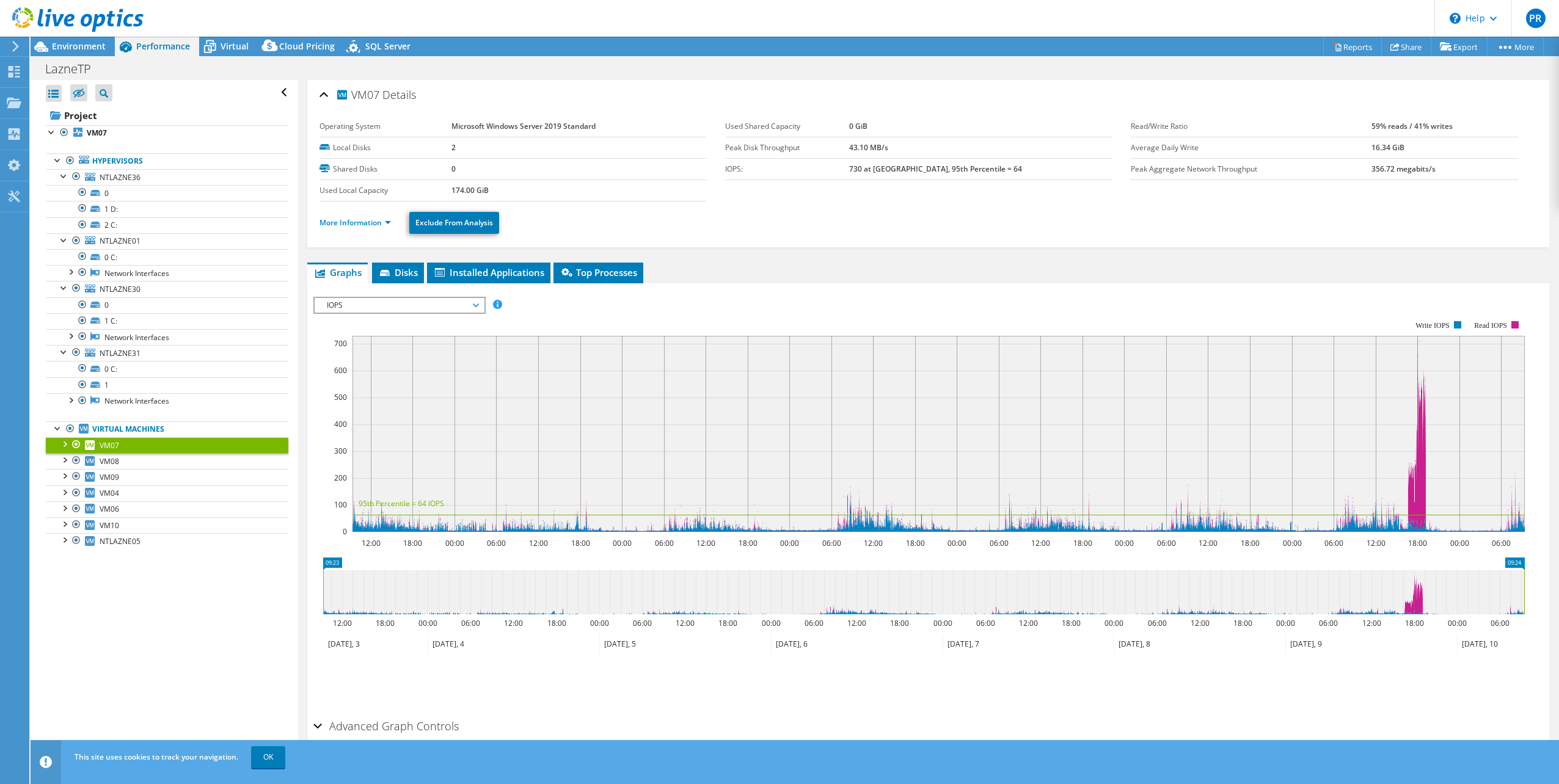
scroll to position [0, 0]
click at [361, 219] on link "More Information" at bounding box center [355, 224] width 72 height 11
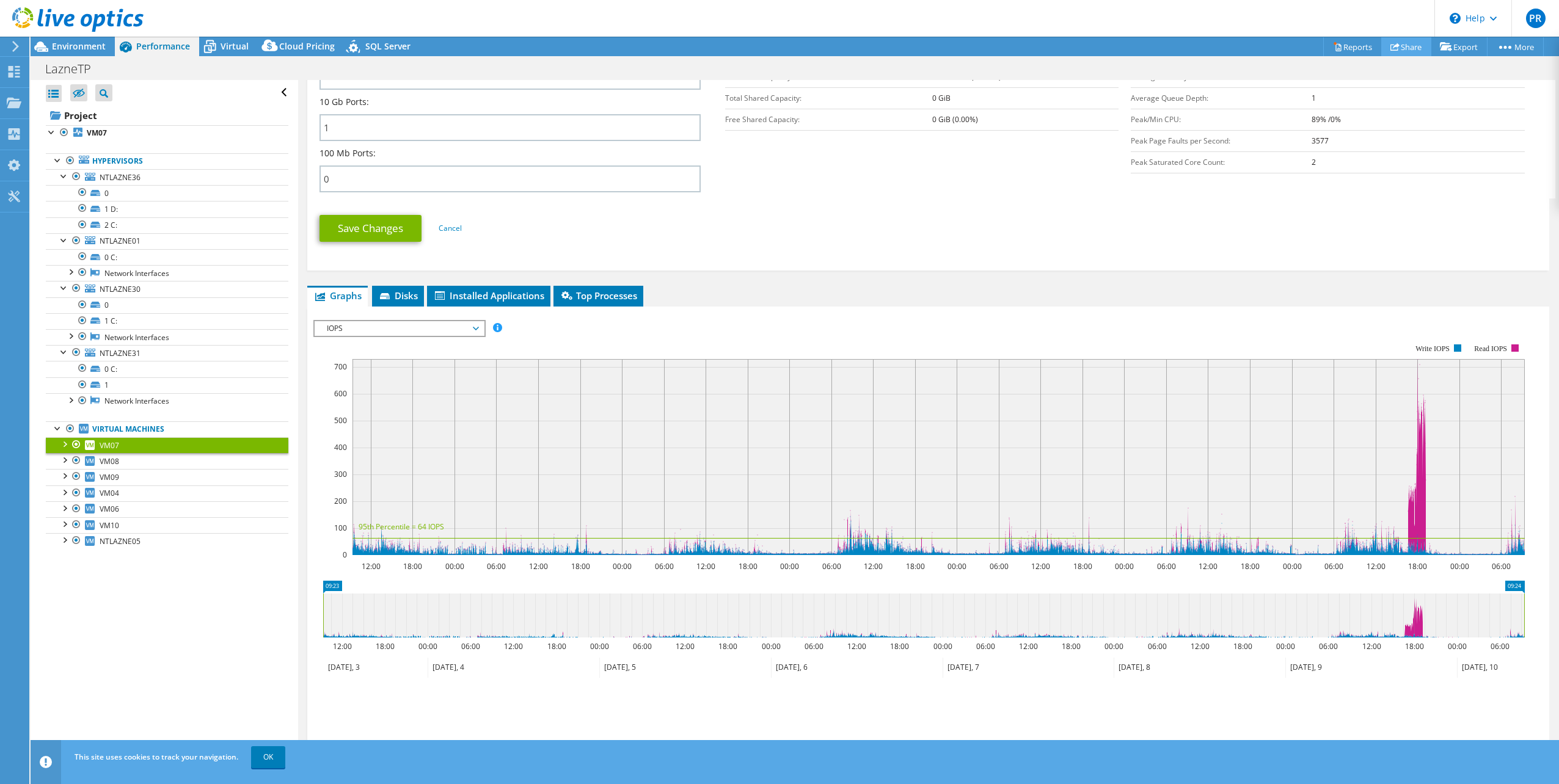
scroll to position [531, 0]
click at [114, 457] on span "VM08" at bounding box center [108, 461] width 19 height 11
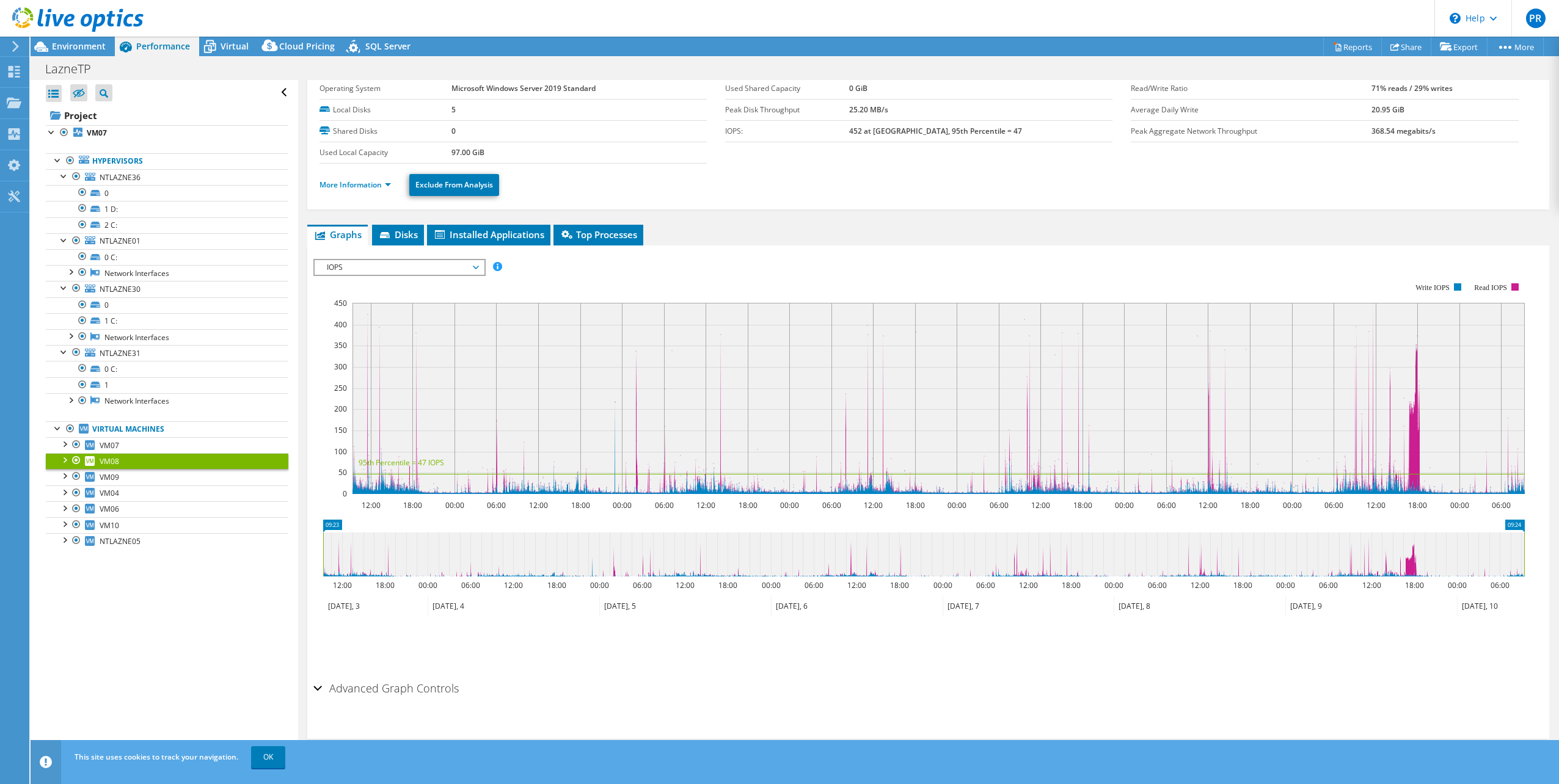
scroll to position [38, 0]
click at [367, 184] on link "More Information" at bounding box center [355, 184] width 72 height 11
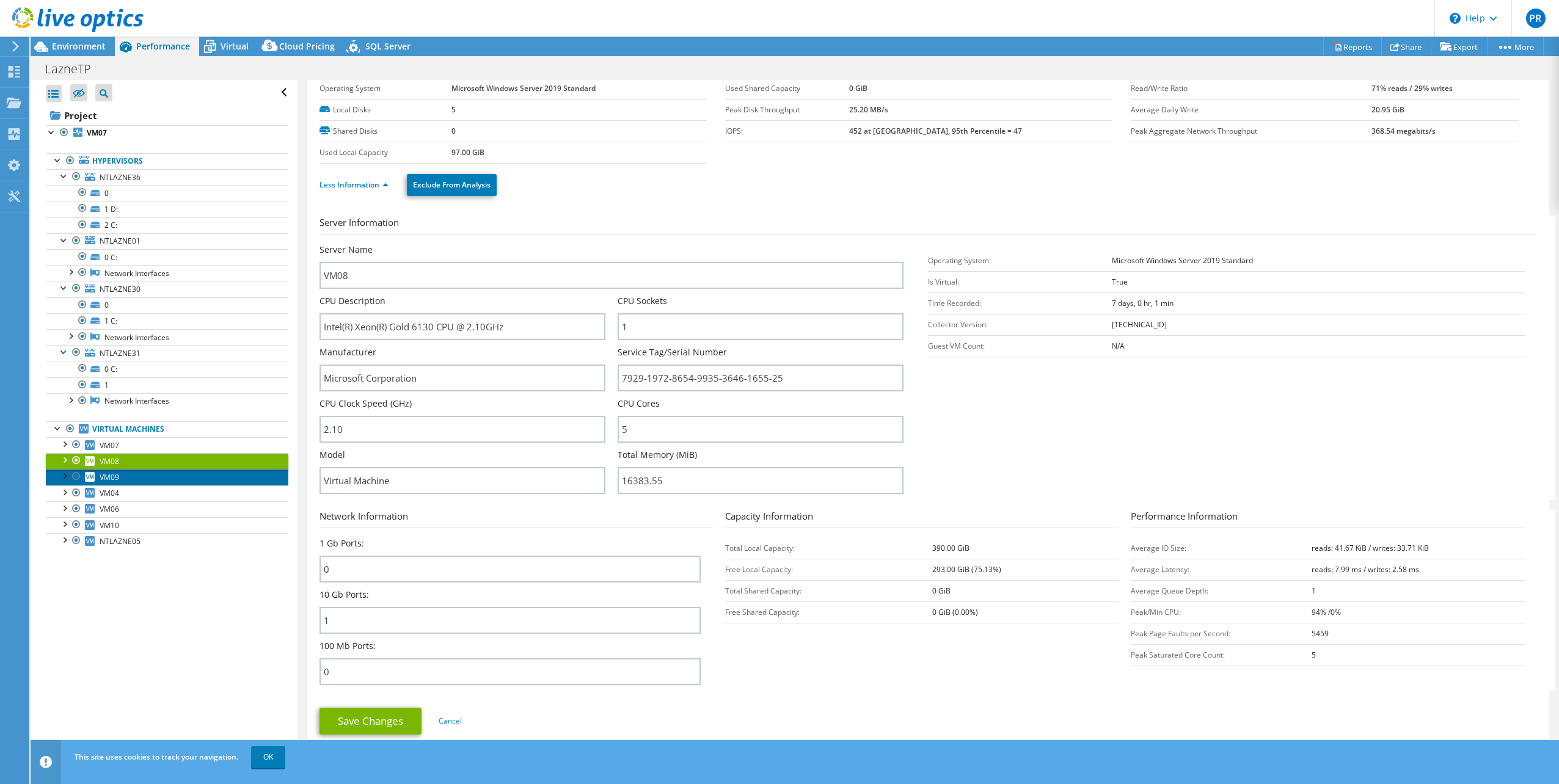
click at [107, 473] on span "VM09" at bounding box center [108, 477] width 19 height 11
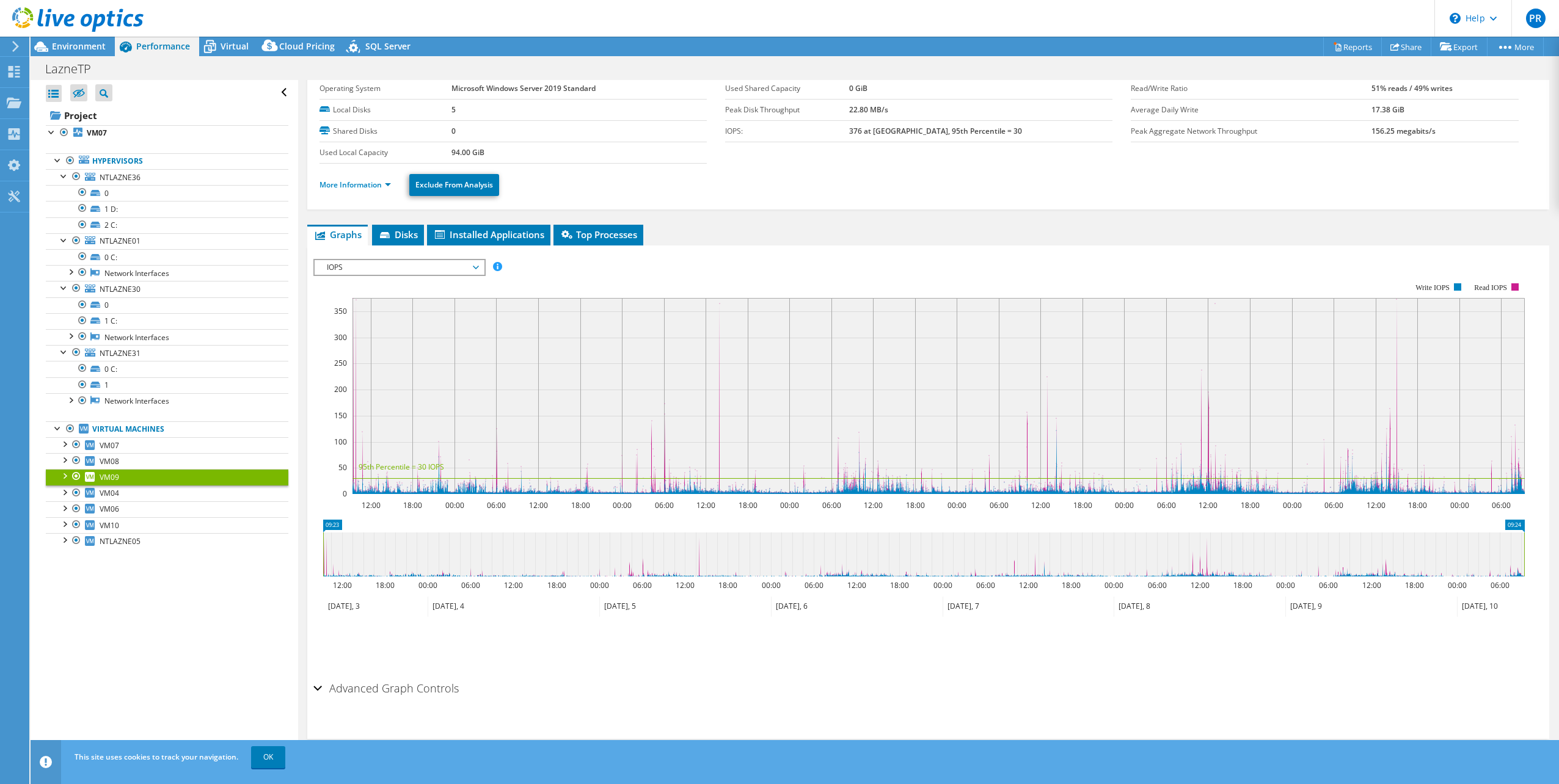
click at [369, 191] on li "More Information" at bounding box center [358, 184] width 78 height 13
click at [369, 182] on link "More Information" at bounding box center [355, 184] width 72 height 11
